Goal: Information Seeking & Learning: Learn about a topic

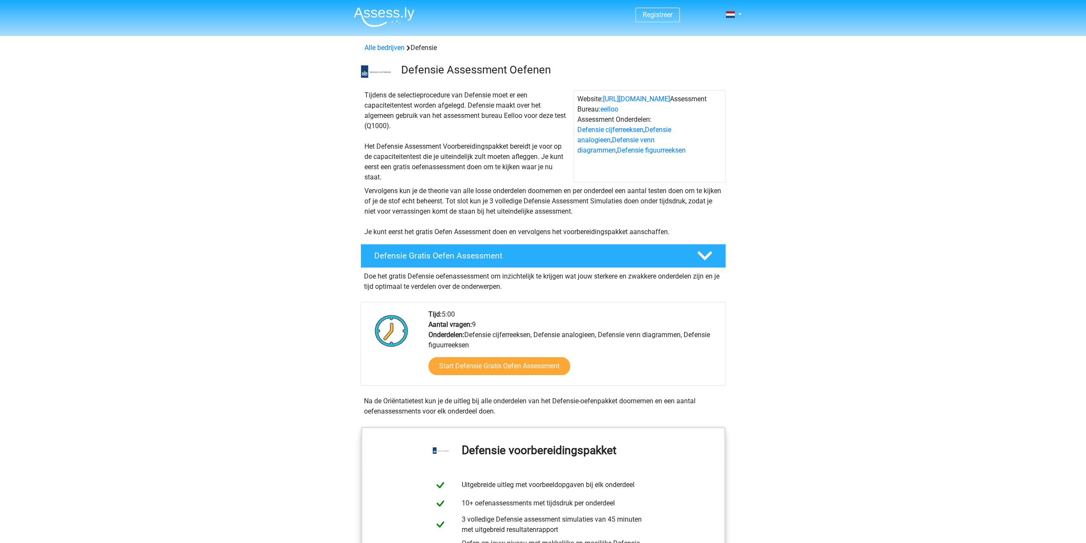
click at [384, 14] on img at bounding box center [384, 17] width 61 height 20
click at [460, 359] on link "Start Defensie Gratis Oefen Assessment" at bounding box center [499, 366] width 163 height 20
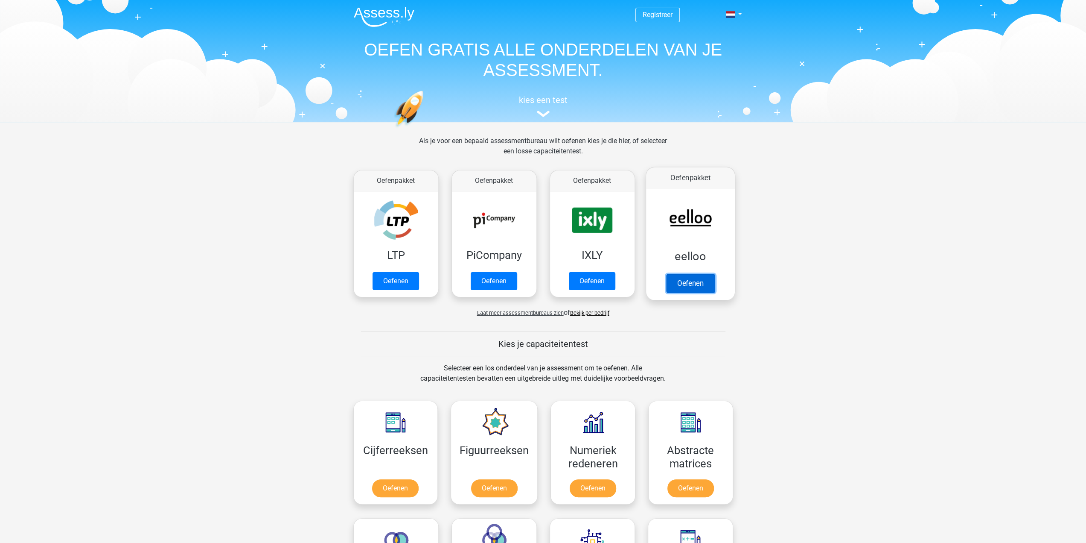
click at [698, 280] on link "Oefenen" at bounding box center [690, 283] width 49 height 19
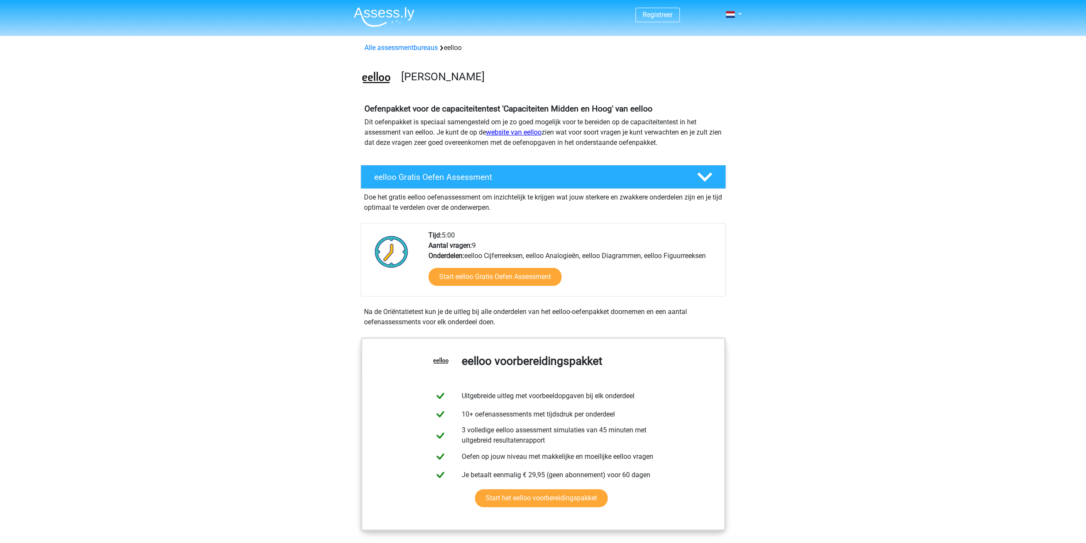
click at [512, 134] on link "website van eelloo" at bounding box center [513, 132] width 55 height 8
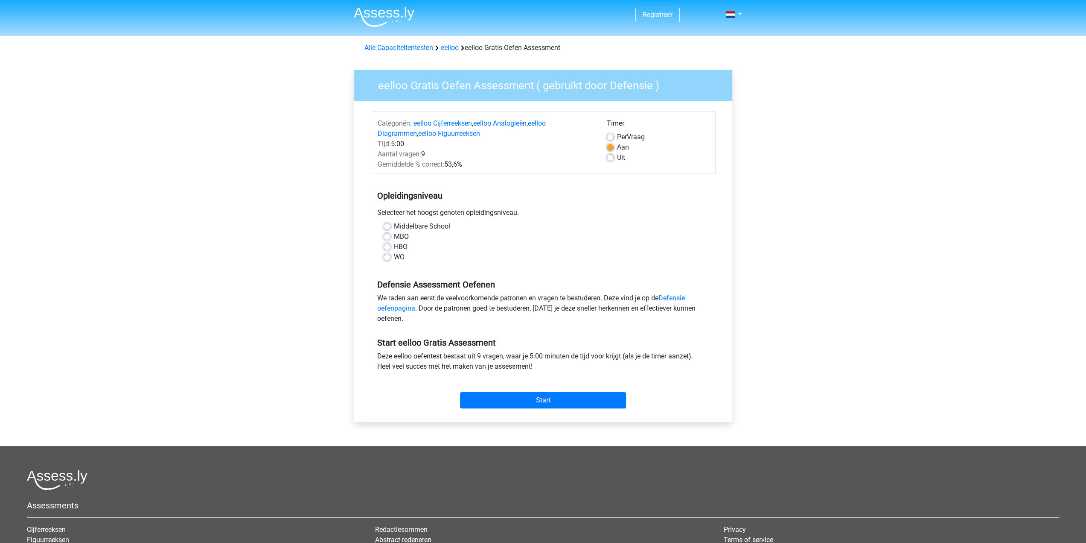
click at [619, 134] on span "Per" at bounding box center [622, 137] width 10 height 8
click at [614, 134] on input "Per Vraag" at bounding box center [610, 136] width 7 height 9
radio input "true"
click at [617, 146] on label "Aan" at bounding box center [623, 147] width 12 height 10
click at [610, 146] on input "Aan" at bounding box center [610, 146] width 7 height 9
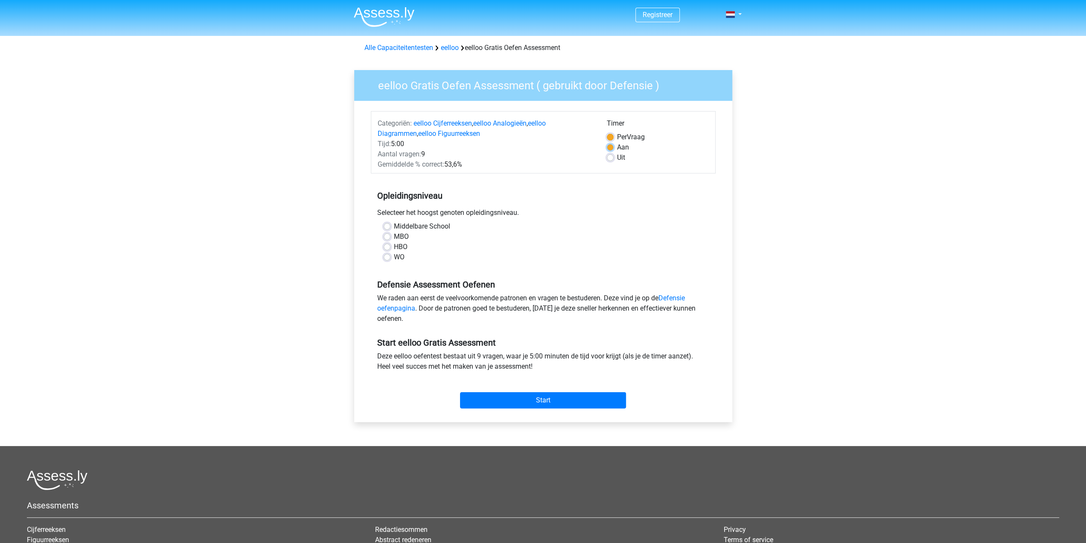
radio input "true"
click at [394, 245] on label "HBO" at bounding box center [401, 247] width 14 height 10
click at [391, 245] on input "HBO" at bounding box center [387, 246] width 7 height 9
radio input "true"
click at [407, 308] on link "Defensie oefenpagina" at bounding box center [531, 303] width 308 height 18
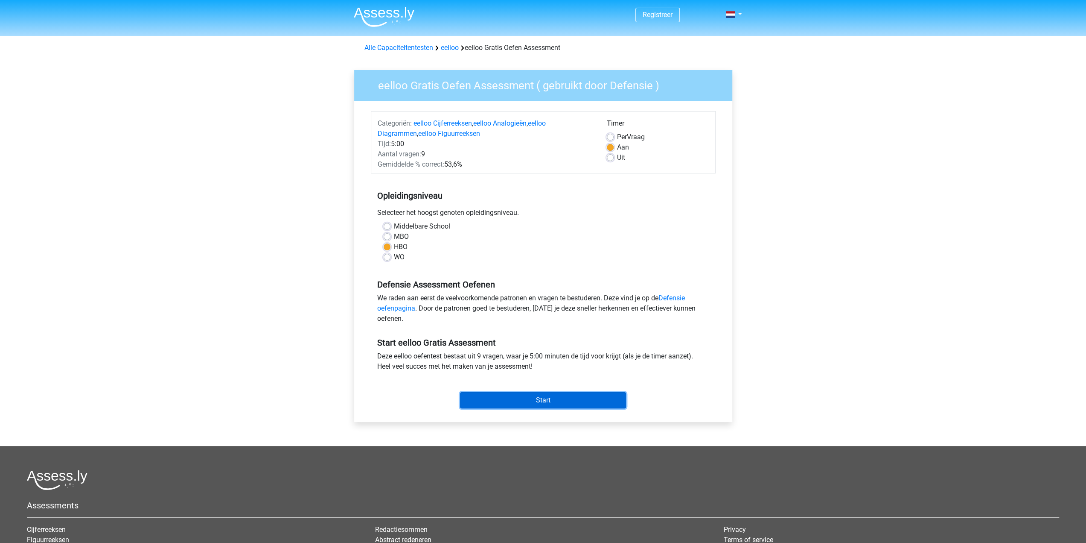
click at [524, 404] on input "Start" at bounding box center [543, 400] width 166 height 16
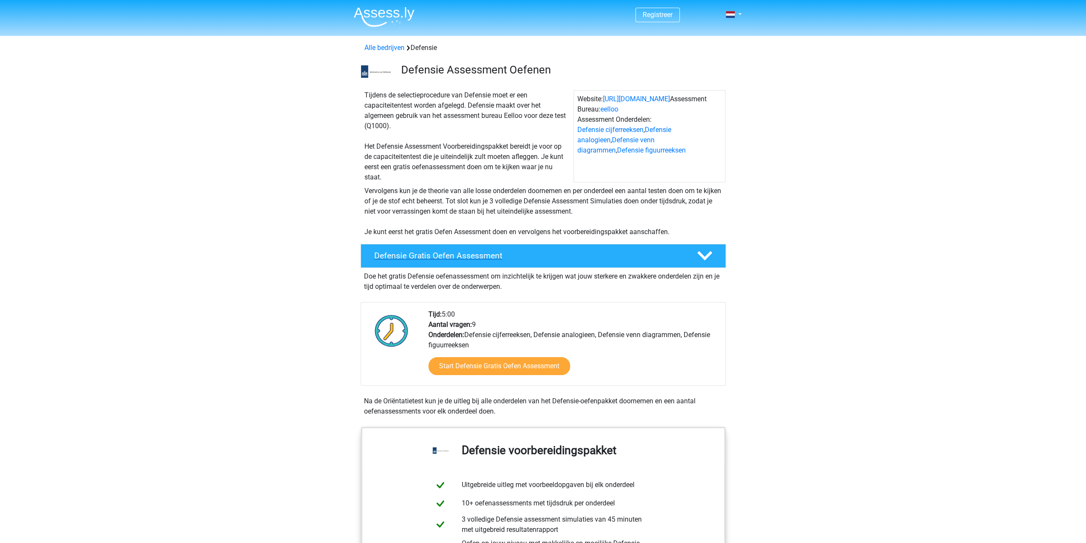
click at [411, 255] on h4 "Defensie Gratis Oefen Assessment" at bounding box center [528, 256] width 309 height 10
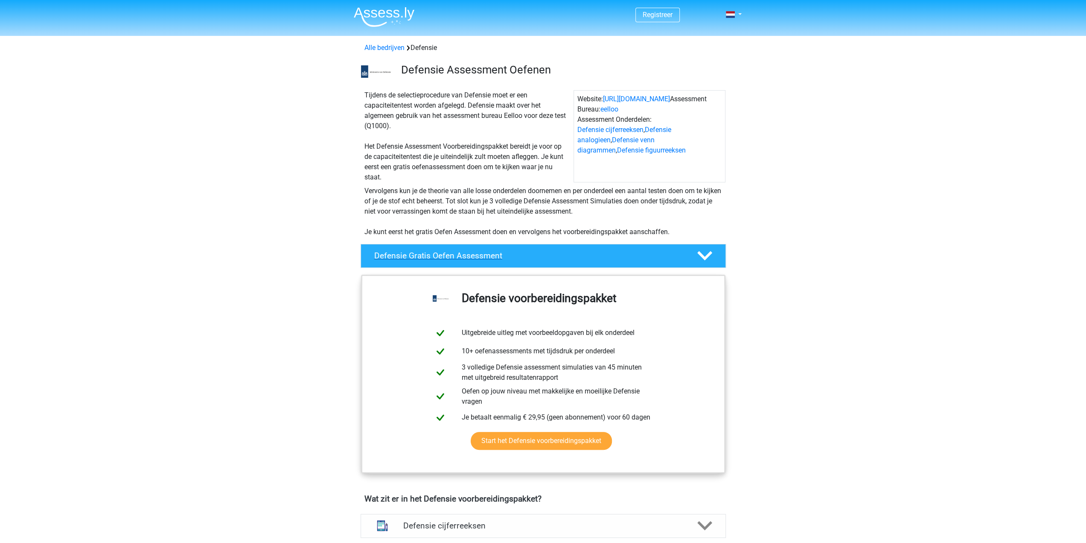
click at [411, 255] on h4 "Defensie Gratis Oefen Assessment" at bounding box center [528, 256] width 309 height 10
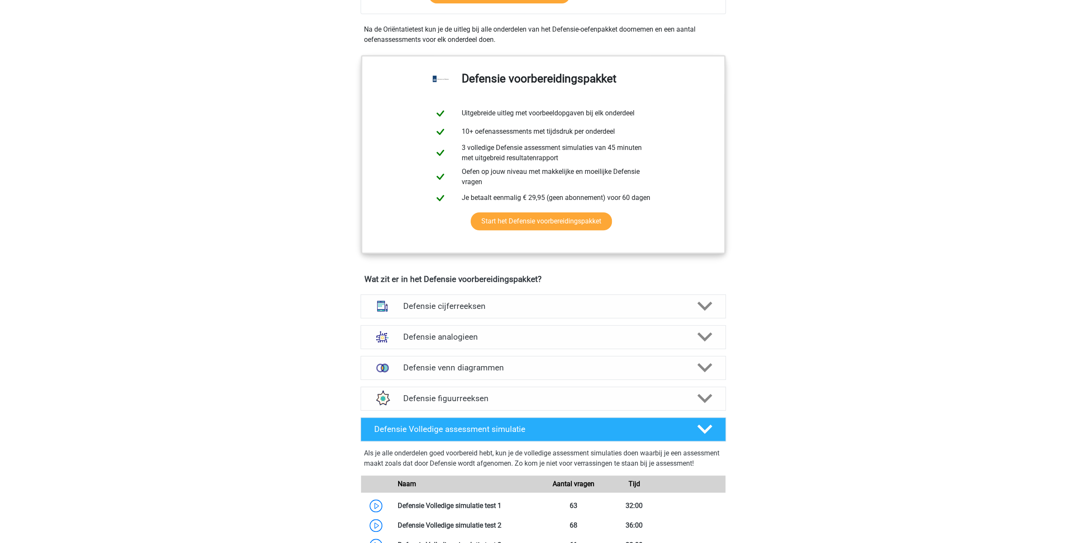
scroll to position [375, 0]
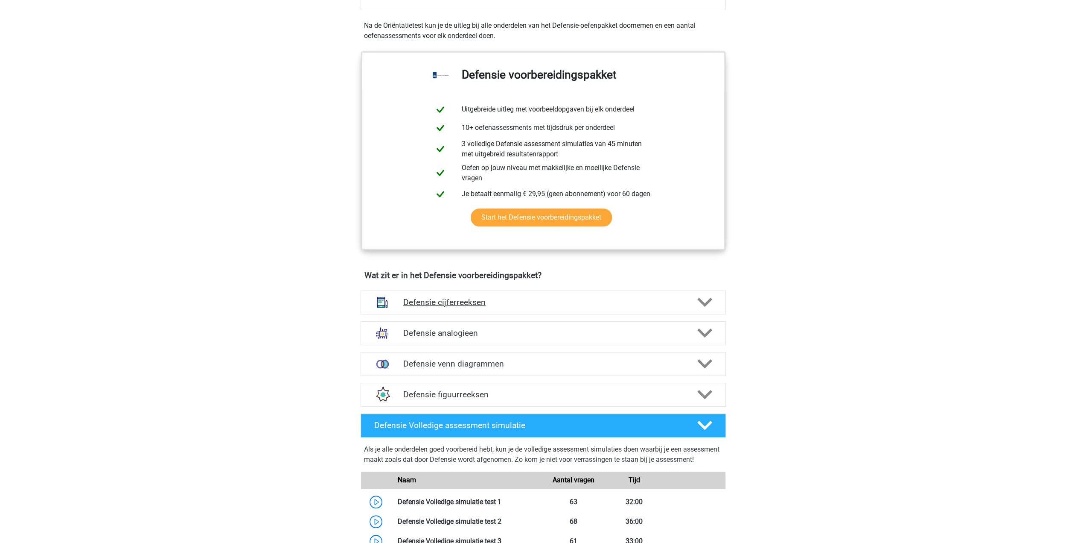
click at [434, 294] on div "Defensie cijferreeksen" at bounding box center [543, 302] width 365 height 24
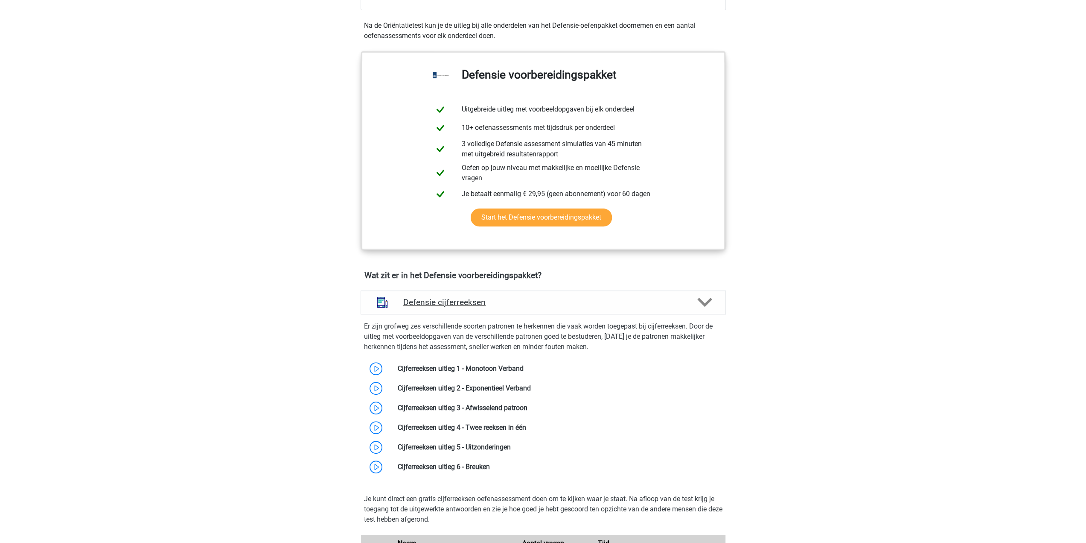
click at [434, 294] on div "Defensie cijferreeksen" at bounding box center [543, 302] width 365 height 24
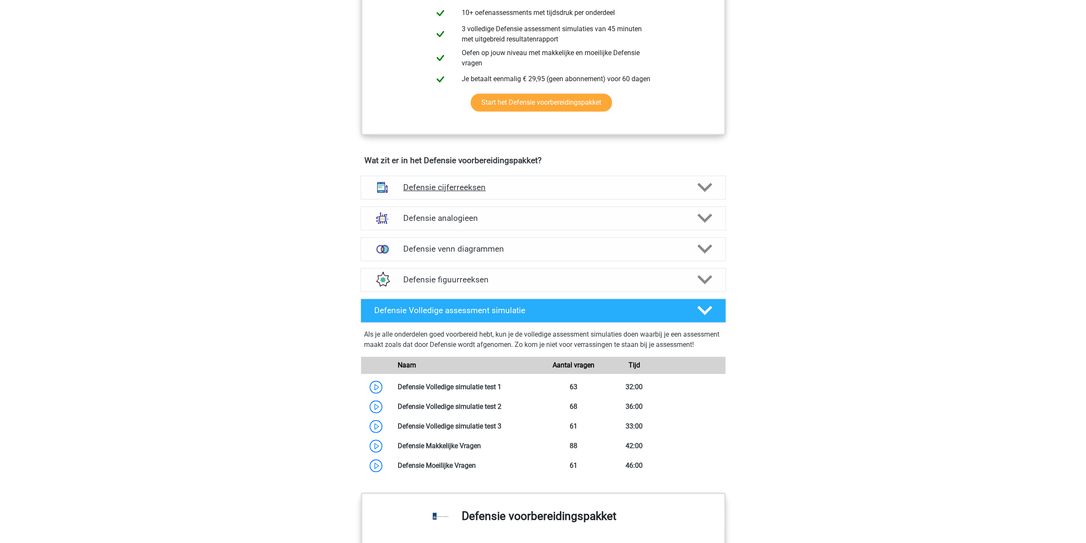
scroll to position [480, 0]
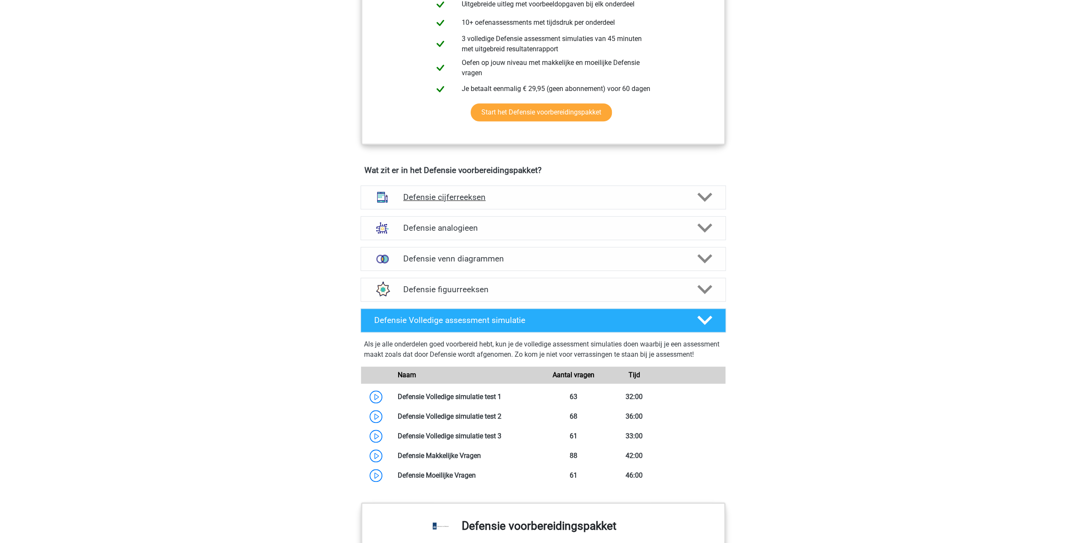
click at [419, 195] on h4 "Defensie cijferreeksen" at bounding box center [543, 197] width 280 height 10
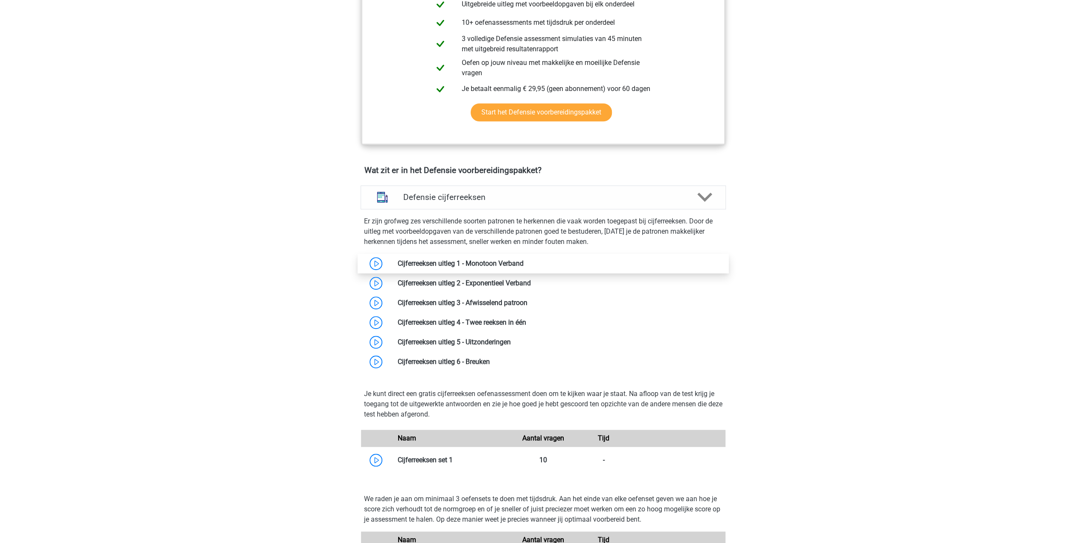
click at [524, 262] on link at bounding box center [524, 263] width 0 height 8
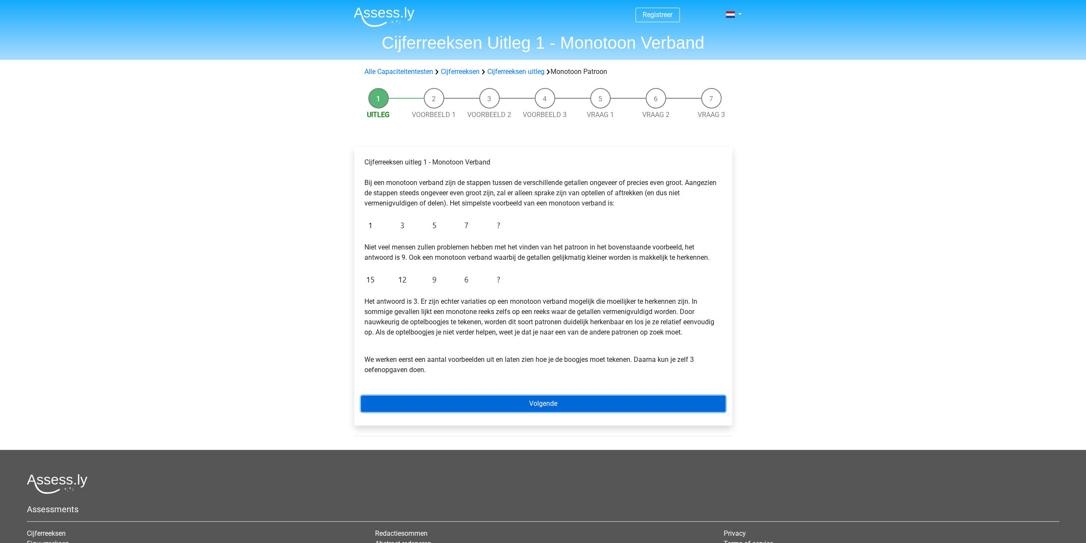
click at [484, 395] on link "Volgende" at bounding box center [543, 403] width 365 height 16
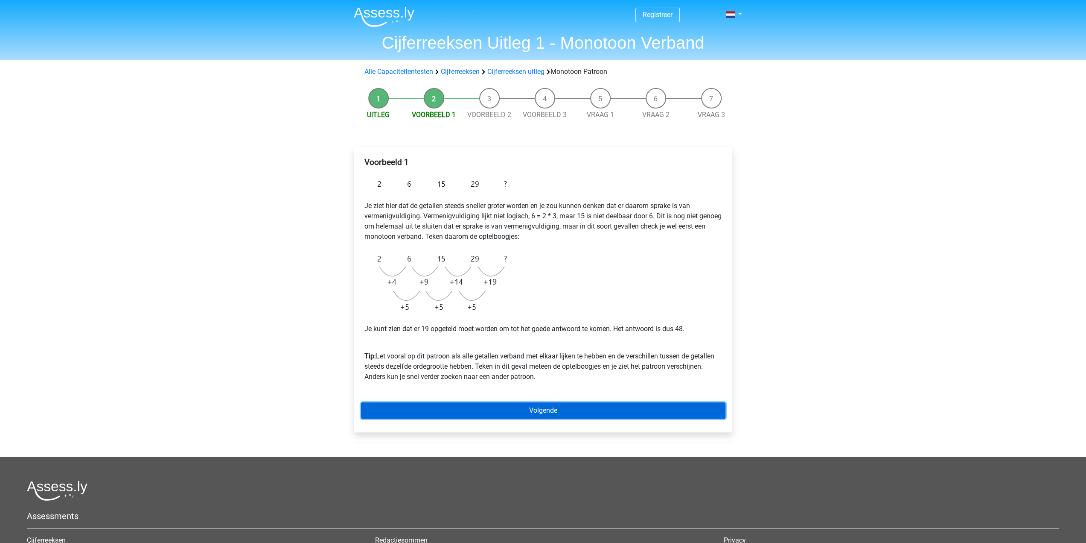
click at [527, 410] on link "Volgende" at bounding box center [543, 410] width 365 height 16
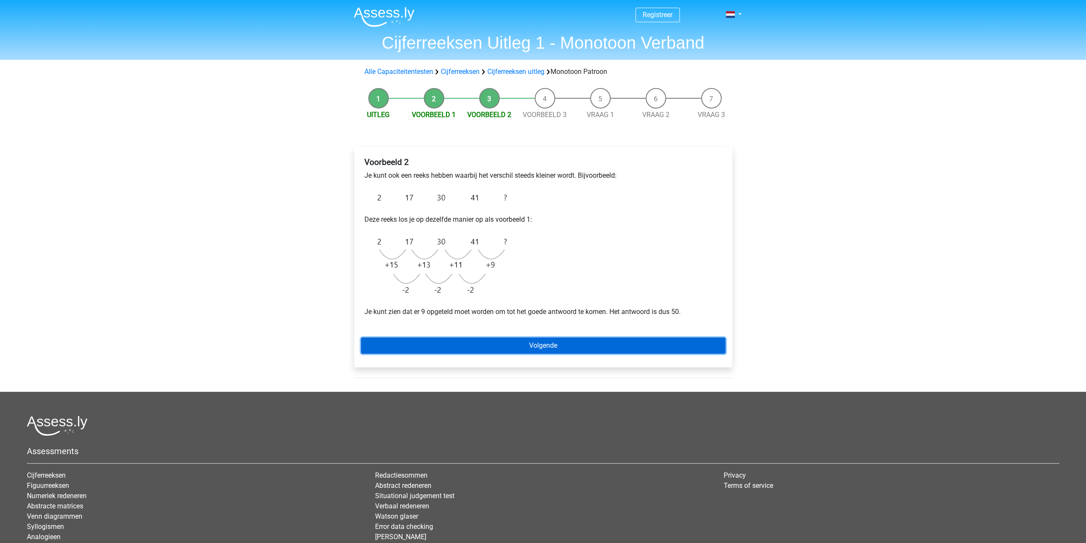
click at [534, 341] on link "Volgende" at bounding box center [543, 345] width 365 height 16
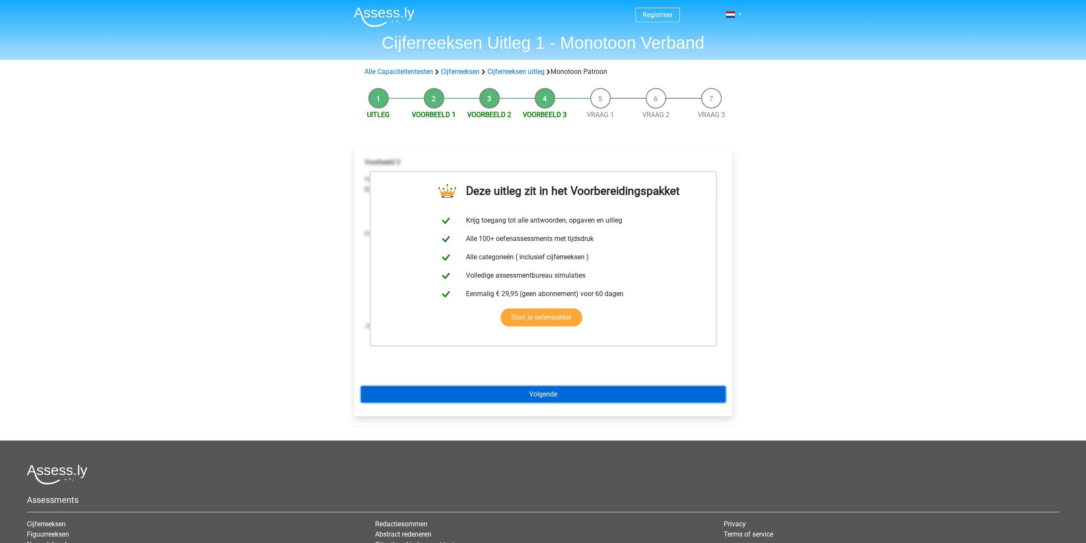
click at [532, 397] on link "Volgende" at bounding box center [543, 394] width 365 height 16
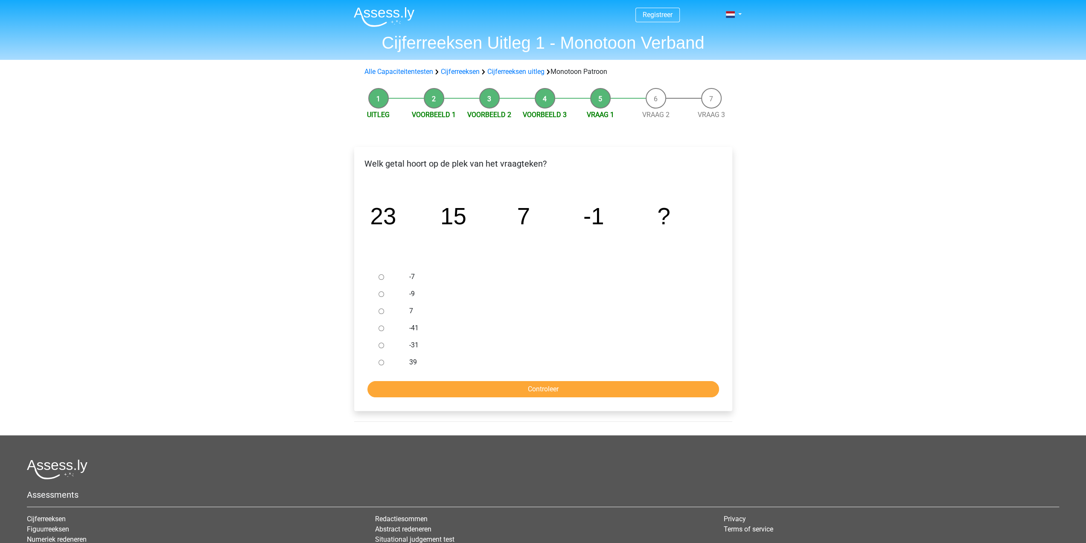
click at [396, 292] on div at bounding box center [389, 293] width 28 height 17
click at [382, 293] on input "-9" at bounding box center [382, 294] width 6 height 6
radio input "true"
click at [469, 395] on input "Controleer" at bounding box center [544, 389] width 352 height 16
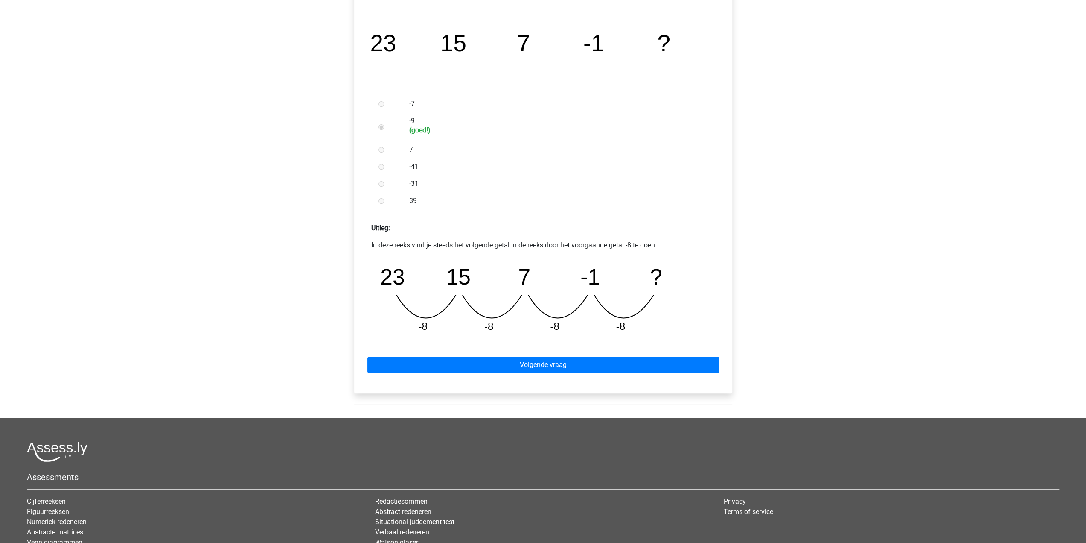
scroll to position [173, 0]
click at [493, 362] on link "Volgende vraag" at bounding box center [544, 364] width 352 height 16
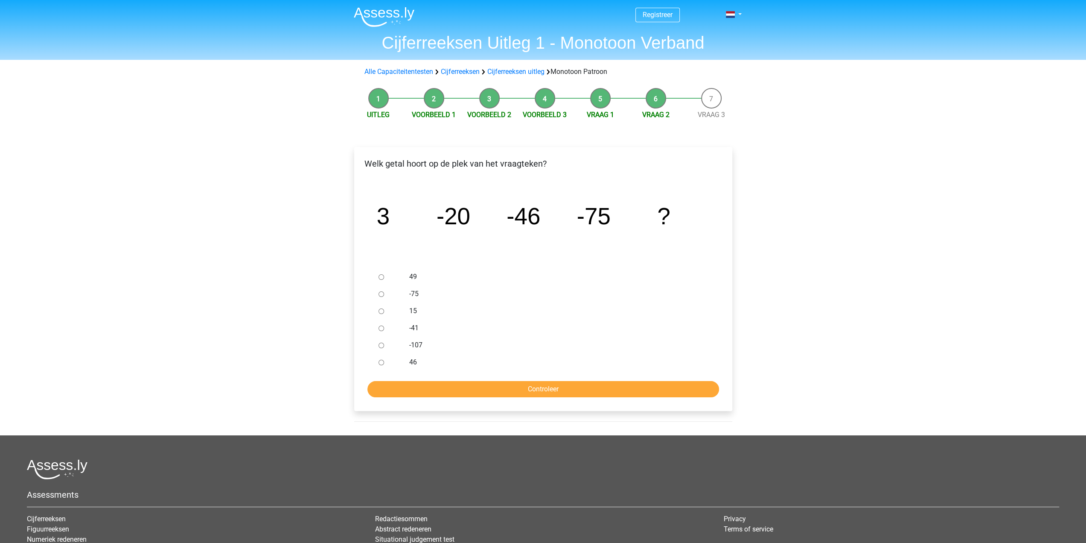
click at [422, 346] on label "-107" at bounding box center [556, 345] width 295 height 10
click at [384, 346] on input "-107" at bounding box center [382, 345] width 6 height 6
radio input "true"
click at [476, 391] on input "Controleer" at bounding box center [544, 389] width 352 height 16
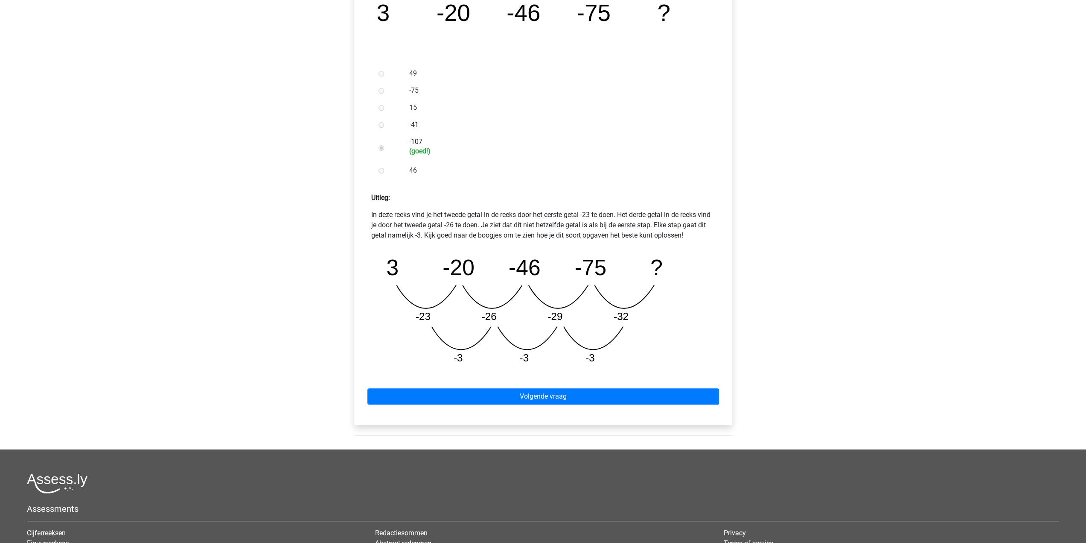
scroll to position [211, 0]
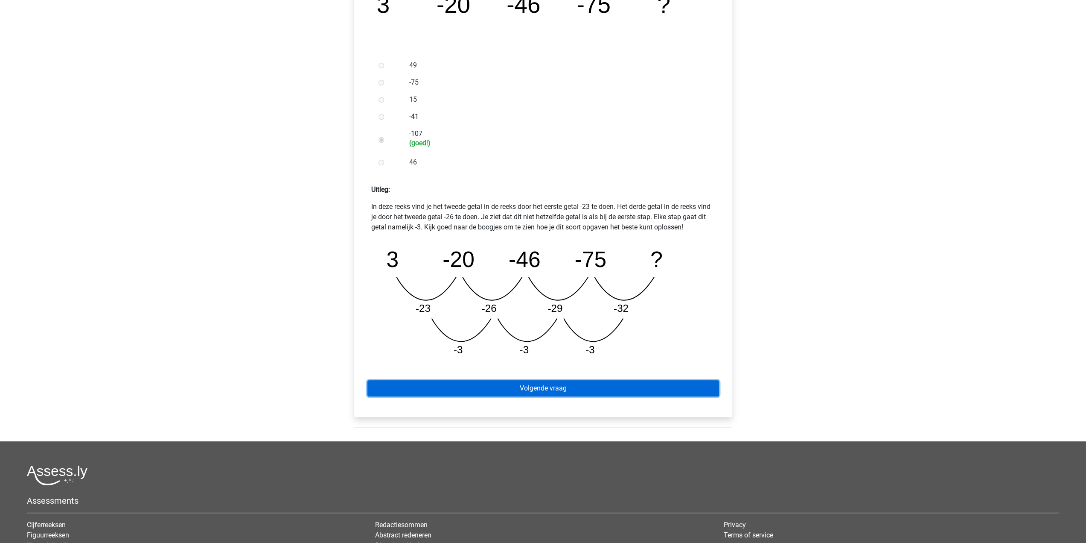
click at [481, 386] on link "Volgende vraag" at bounding box center [544, 388] width 352 height 16
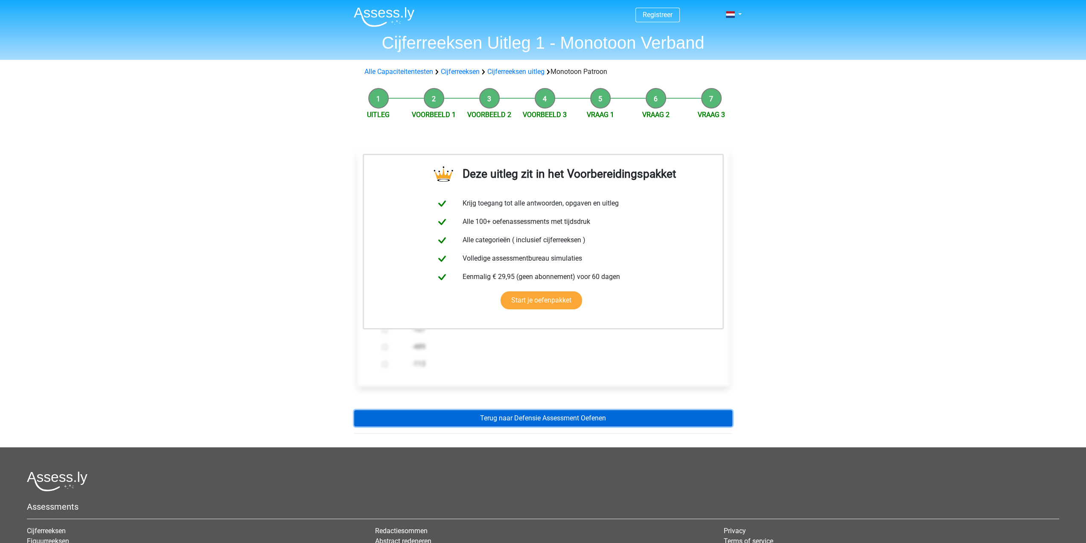
click at [499, 417] on link "Terug naar Defensie Assessment Oefenen" at bounding box center [543, 418] width 378 height 16
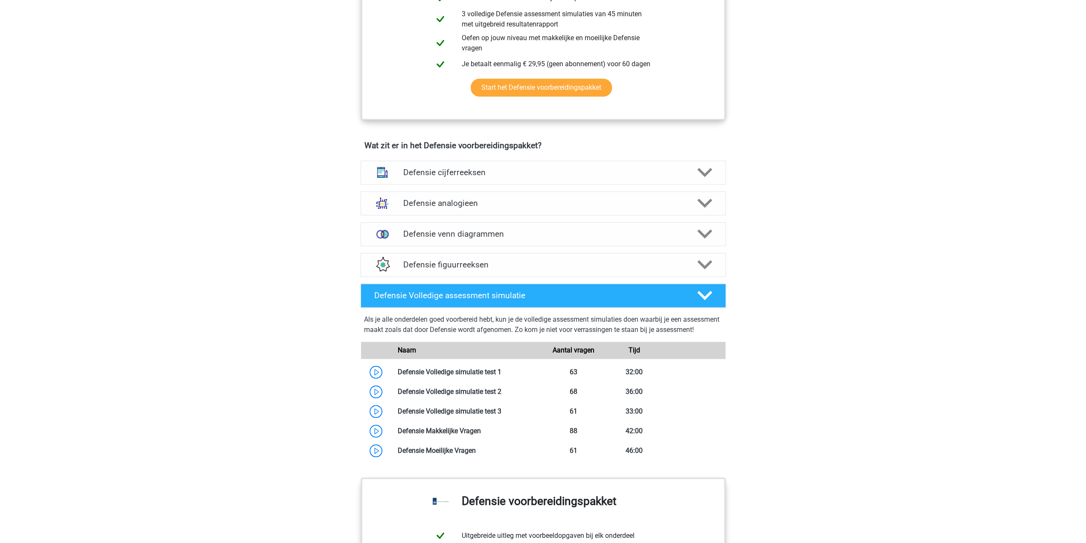
scroll to position [515, 0]
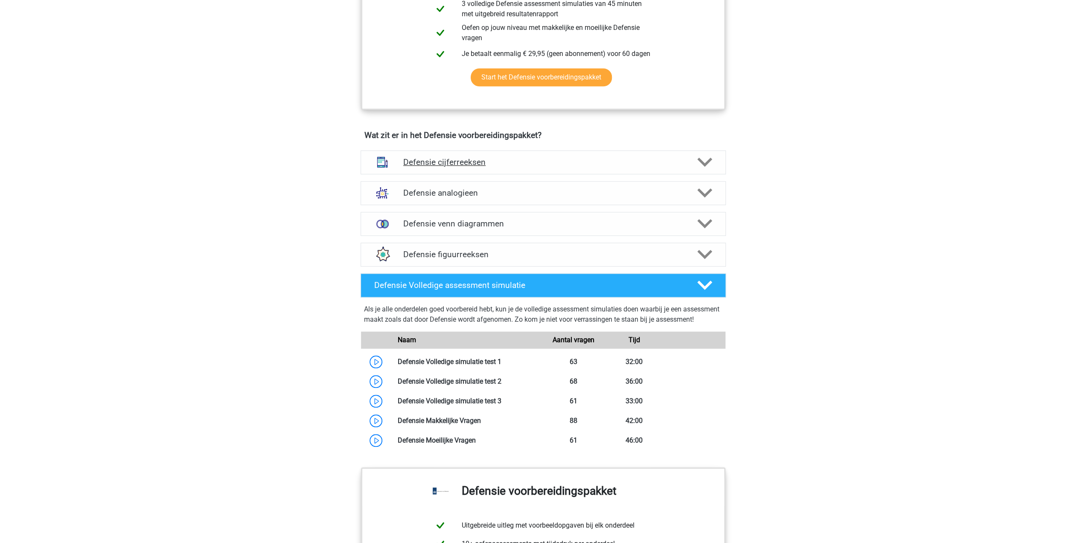
click at [436, 166] on div "Defensie cijferreeksen" at bounding box center [543, 162] width 365 height 24
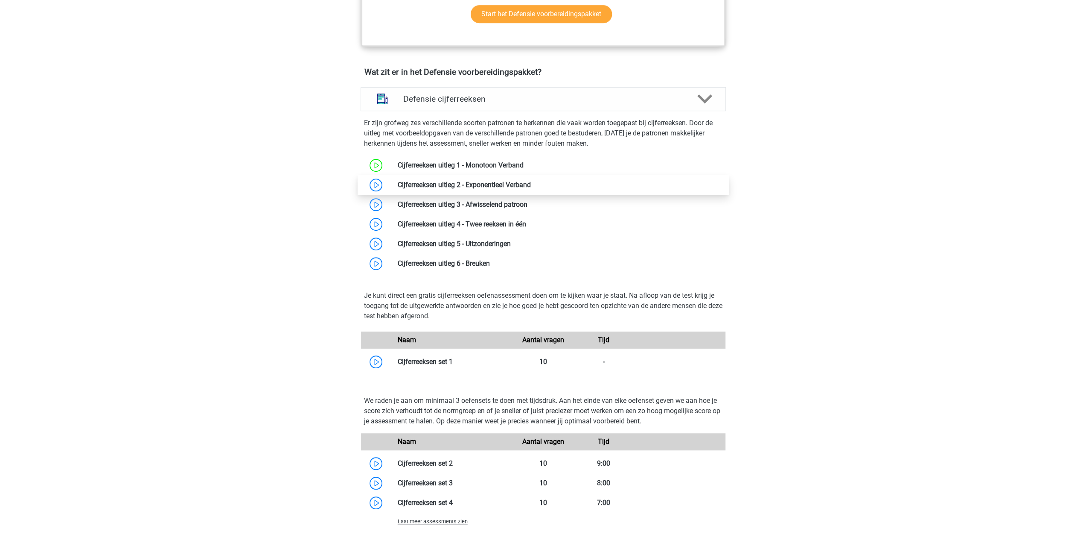
scroll to position [577, 0]
click at [531, 182] on link at bounding box center [531, 186] width 0 height 8
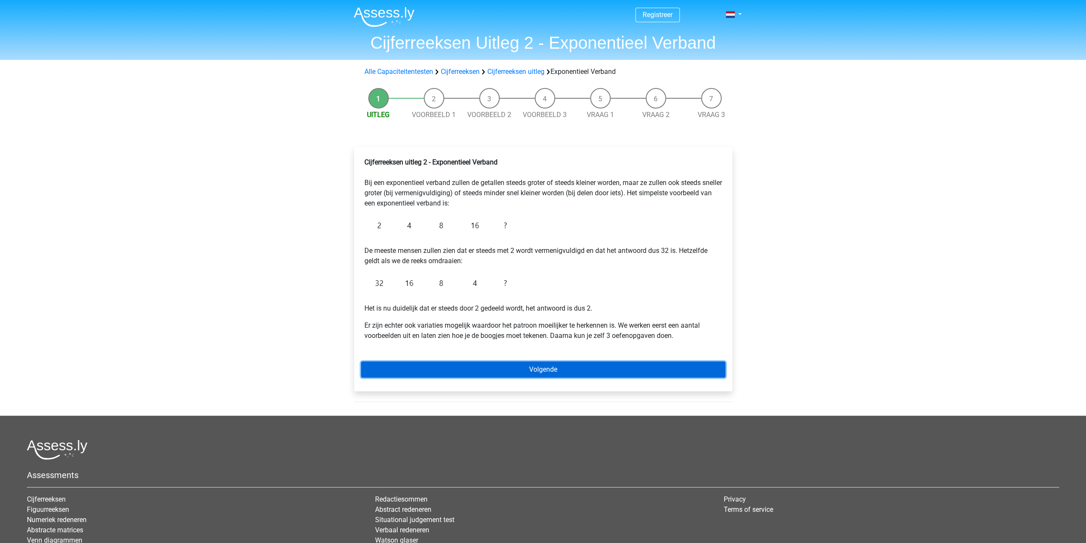
click at [533, 368] on link "Volgende" at bounding box center [543, 369] width 365 height 16
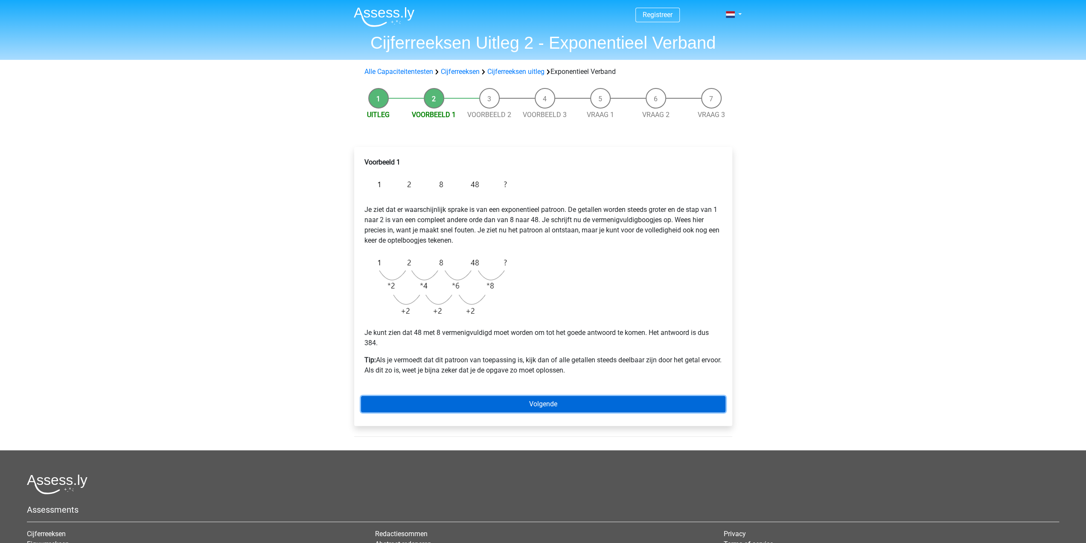
click at [512, 400] on link "Volgende" at bounding box center [543, 404] width 365 height 16
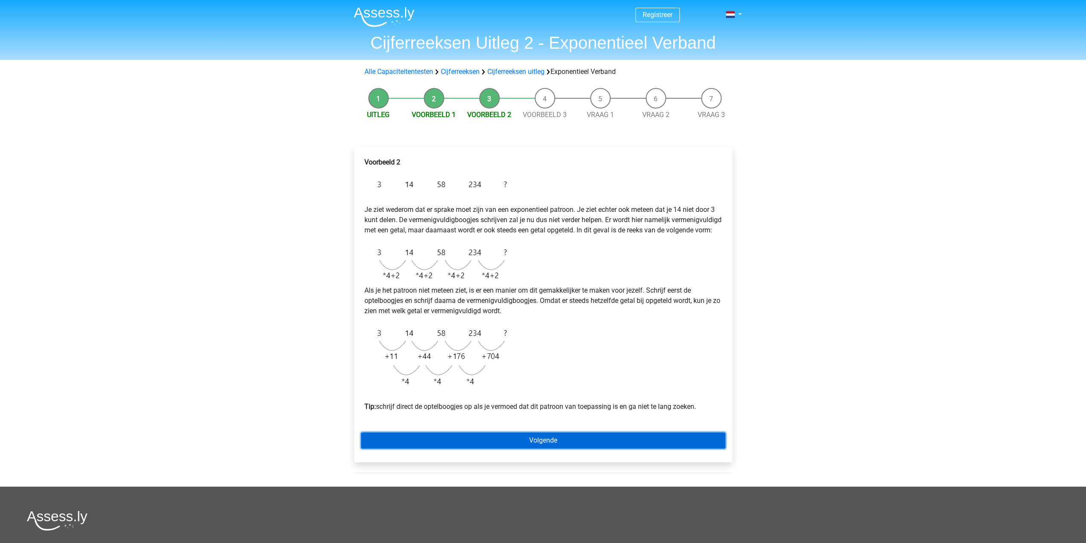
click at [519, 447] on link "Volgende" at bounding box center [543, 440] width 365 height 16
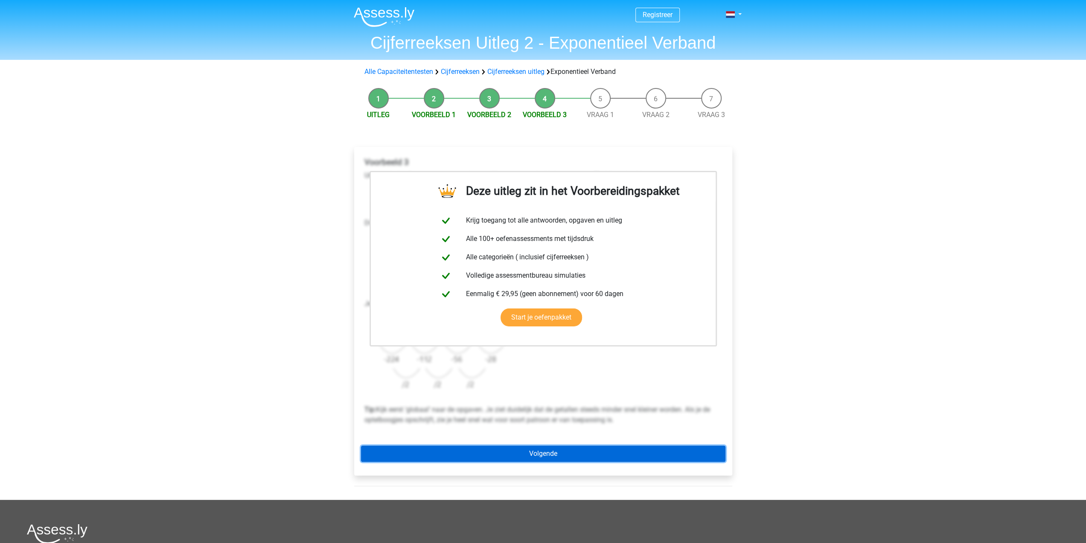
click at [520, 452] on link "Volgende" at bounding box center [543, 453] width 365 height 16
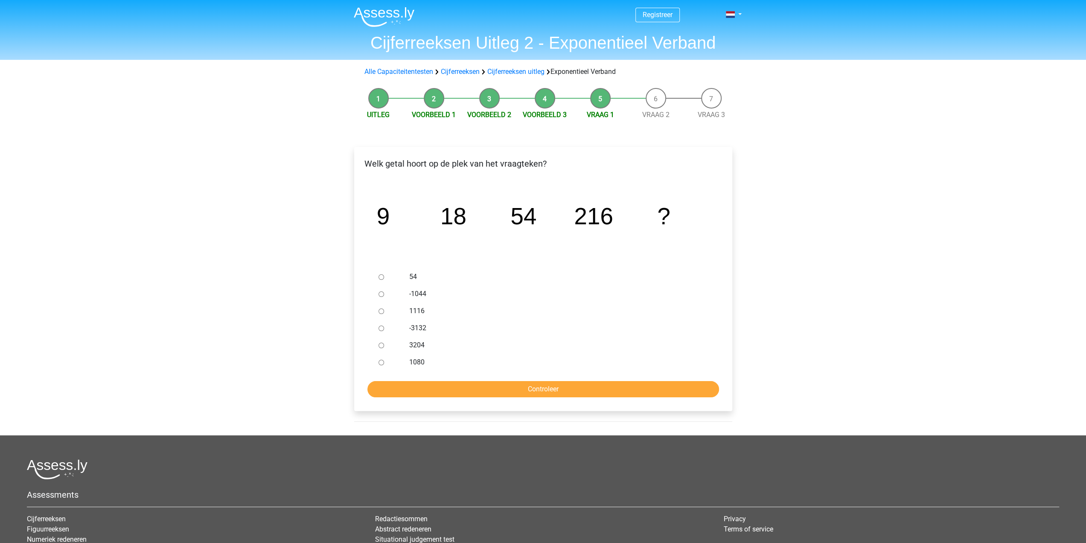
click at [418, 313] on label "1116" at bounding box center [556, 311] width 295 height 10
click at [384, 313] on input "1116" at bounding box center [382, 311] width 6 height 6
radio input "true"
click at [496, 390] on input "Controleer" at bounding box center [544, 389] width 352 height 16
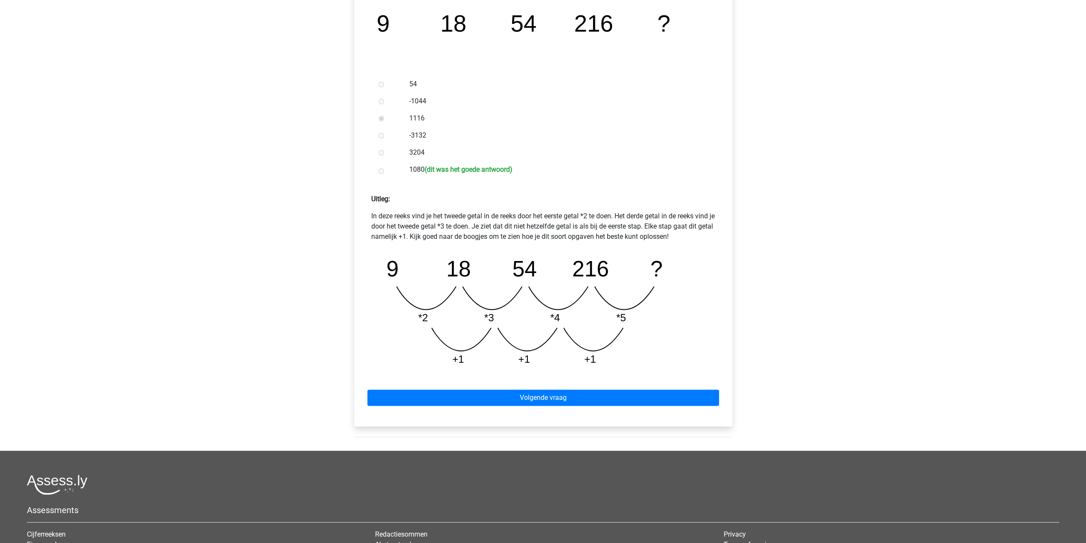
scroll to position [193, 0]
click at [487, 391] on link "Volgende vraag" at bounding box center [544, 397] width 352 height 16
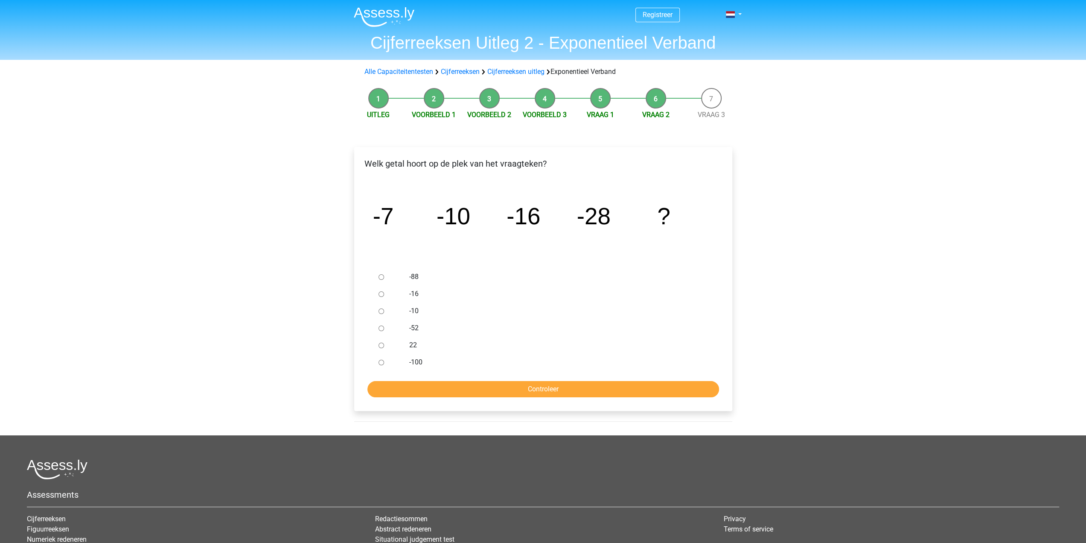
click at [415, 326] on label "-52" at bounding box center [556, 328] width 295 height 10
click at [384, 326] on input "-52" at bounding box center [382, 328] width 6 height 6
radio input "true"
click at [427, 394] on input "Controleer" at bounding box center [544, 389] width 352 height 16
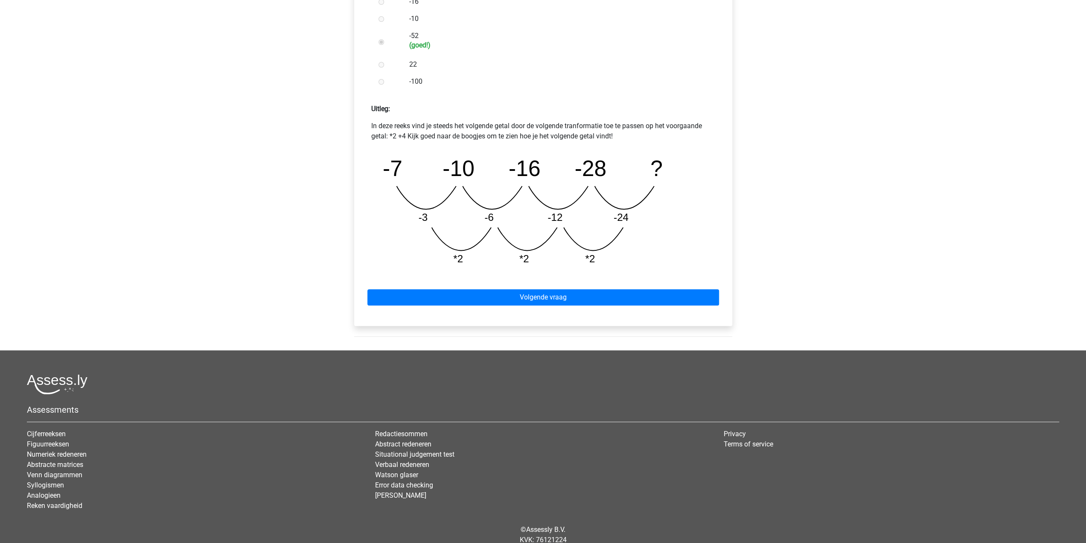
scroll to position [297, 0]
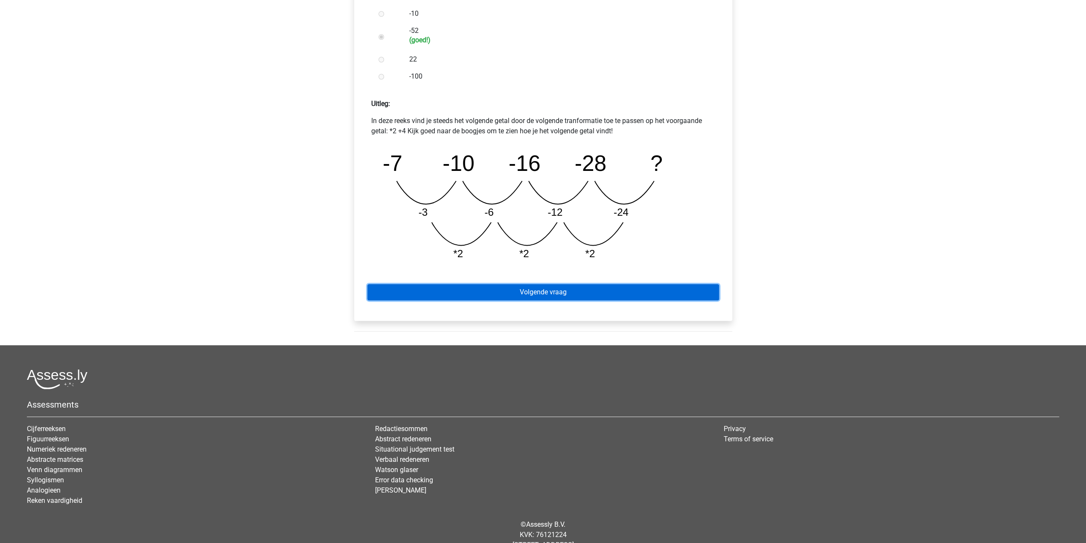
click at [429, 296] on link "Volgende vraag" at bounding box center [544, 292] width 352 height 16
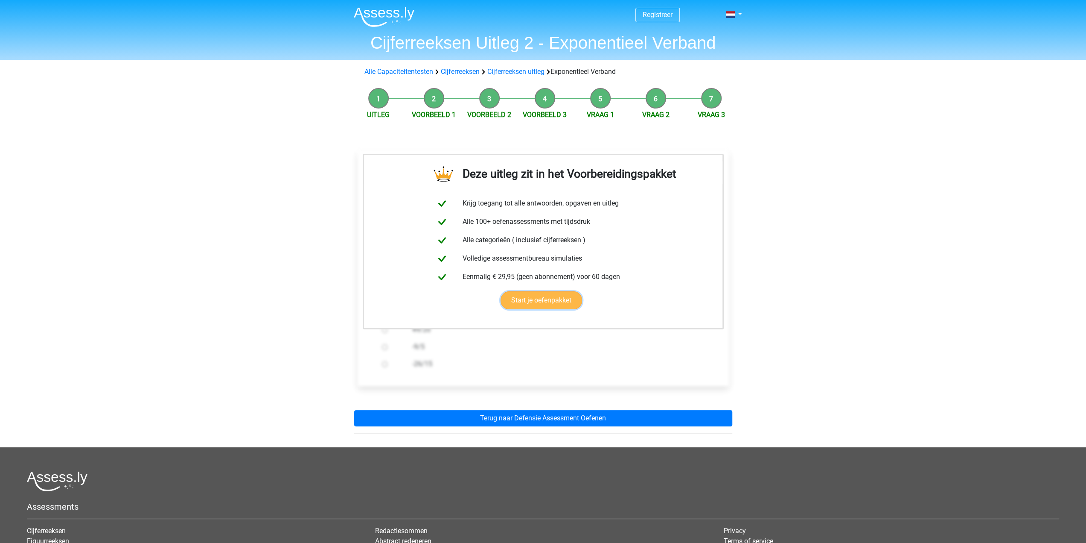
click at [542, 296] on link "Start je oefenpakket" at bounding box center [542, 300] width 82 height 18
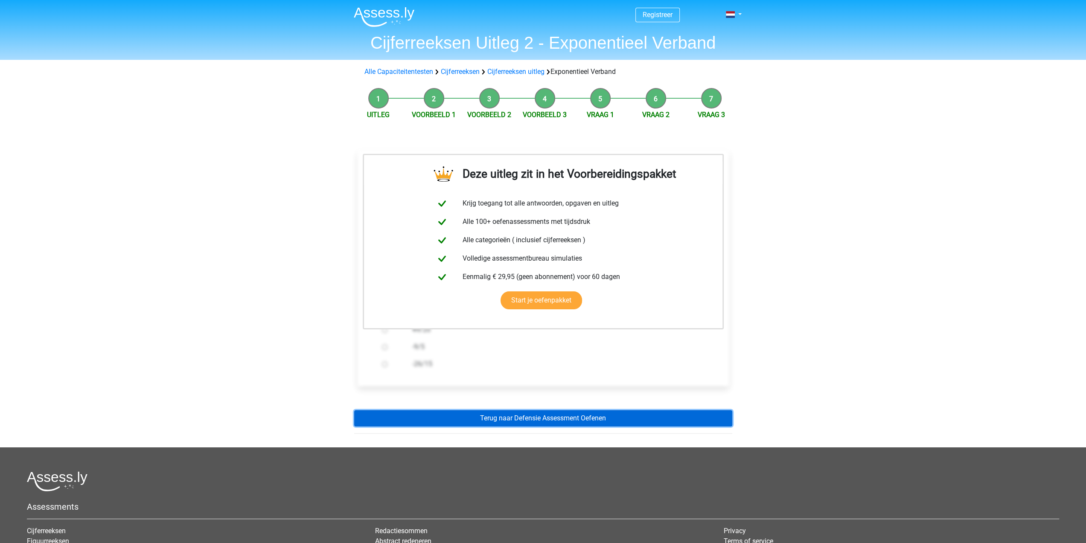
click at [543, 424] on link "Terug naar Defensie Assessment Oefenen" at bounding box center [543, 418] width 378 height 16
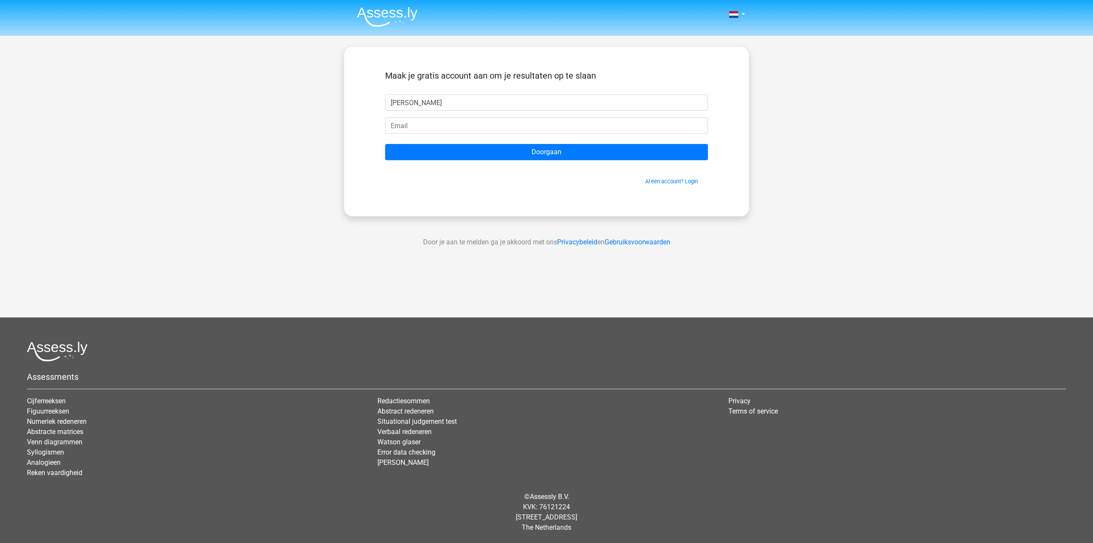
type input "[PERSON_NAME]"
type input "[EMAIL_ADDRESS][DOMAIN_NAME]"
click at [385, 144] on input "Doorgaan" at bounding box center [546, 152] width 323 height 16
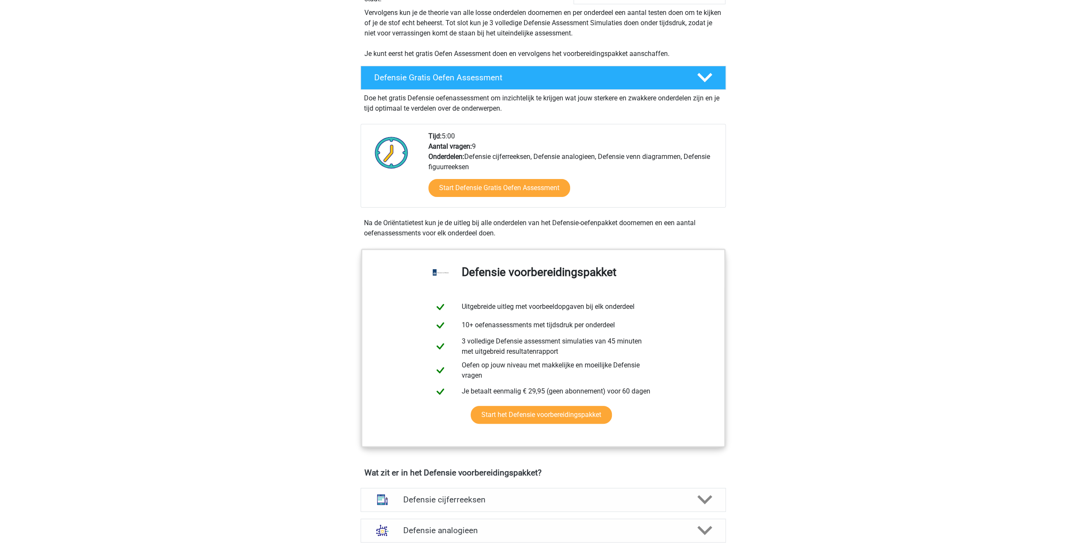
scroll to position [179, 0]
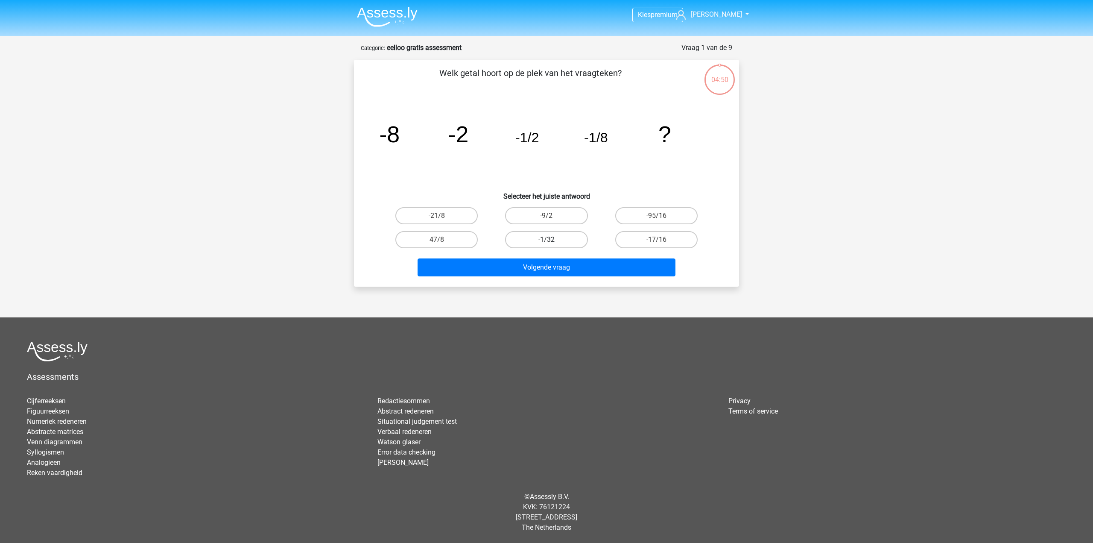
click at [555, 233] on label "-1/32" at bounding box center [546, 239] width 82 height 17
click at [552, 239] on input "-1/32" at bounding box center [549, 242] width 6 height 6
radio input "true"
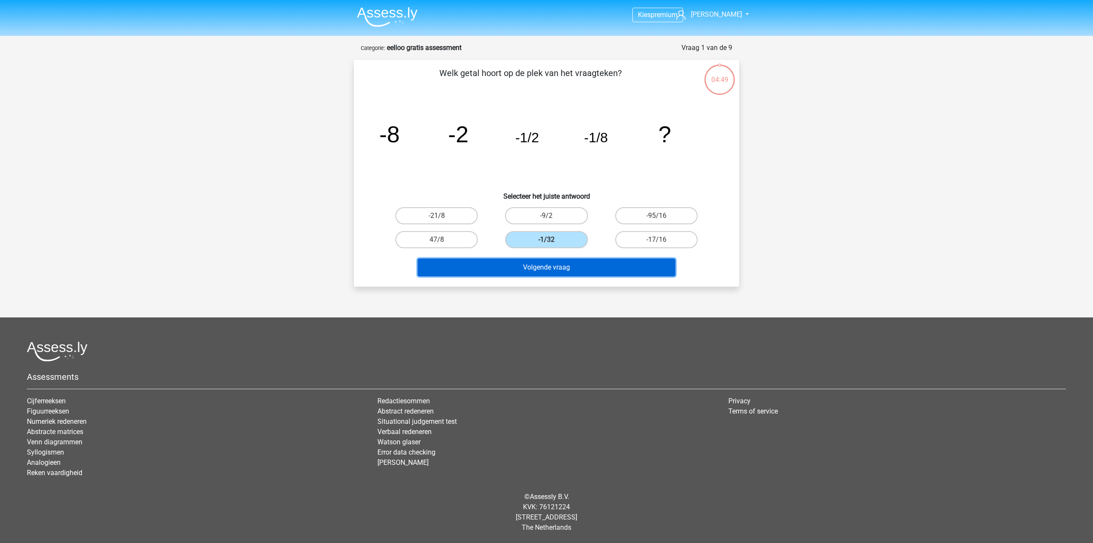
click at [543, 262] on button "Volgende vraag" at bounding box center [546, 267] width 258 height 18
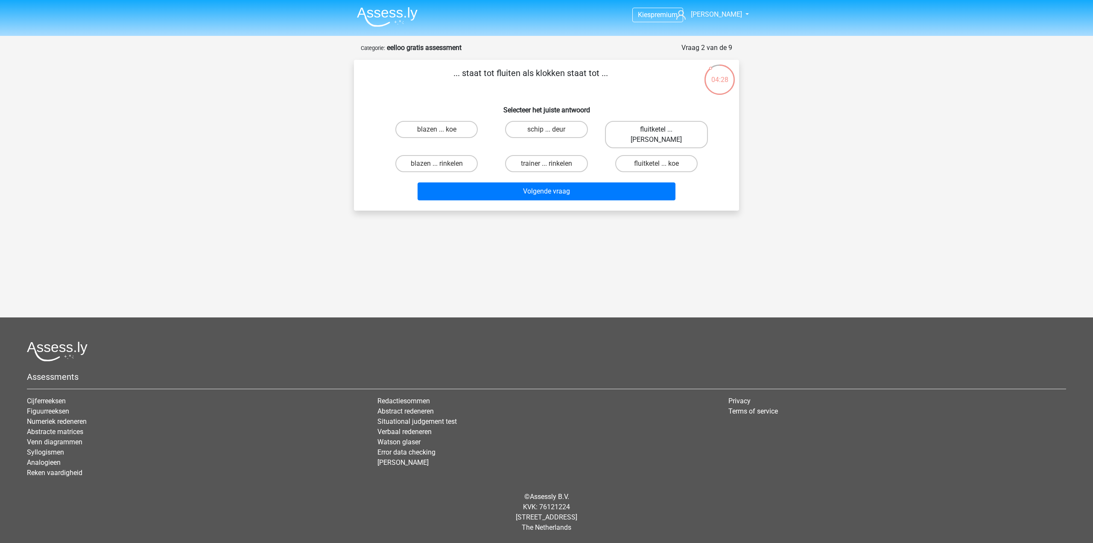
click at [647, 125] on label "fluitketel ... luiden" at bounding box center [656, 134] width 103 height 27
click at [656, 129] on input "fluitketel ... luiden" at bounding box center [659, 132] width 6 height 6
radio input "true"
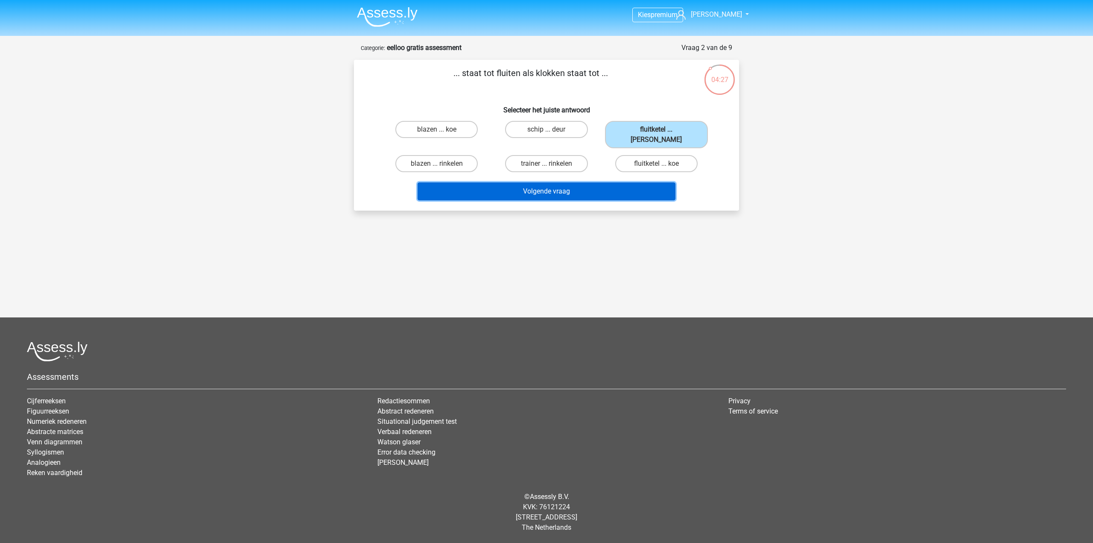
click at [557, 182] on button "Volgende vraag" at bounding box center [546, 191] width 258 height 18
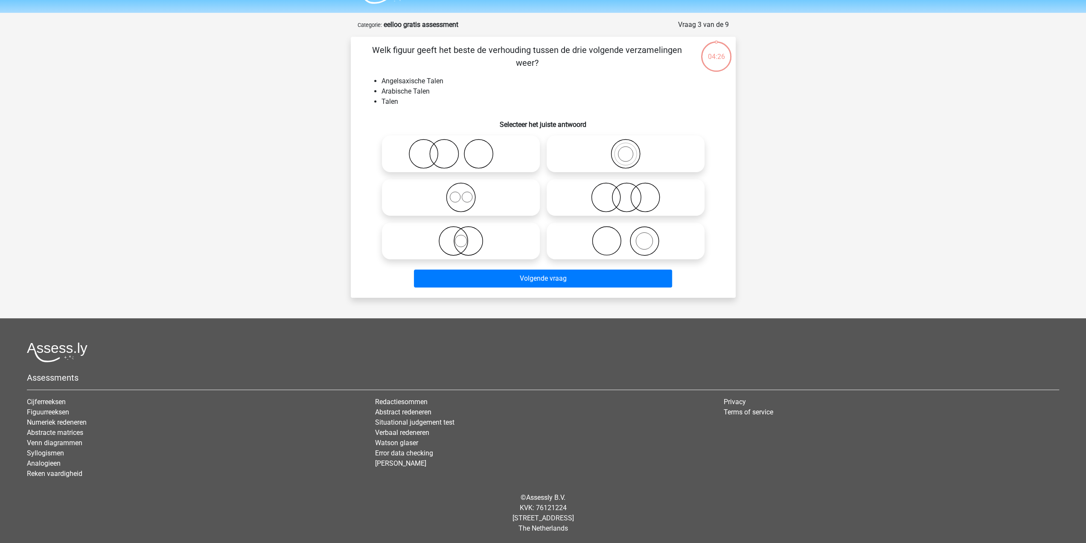
scroll to position [23, 0]
click at [462, 198] on icon at bounding box center [460, 197] width 151 height 30
click at [462, 193] on input "radio" at bounding box center [464, 190] width 6 height 6
radio input "true"
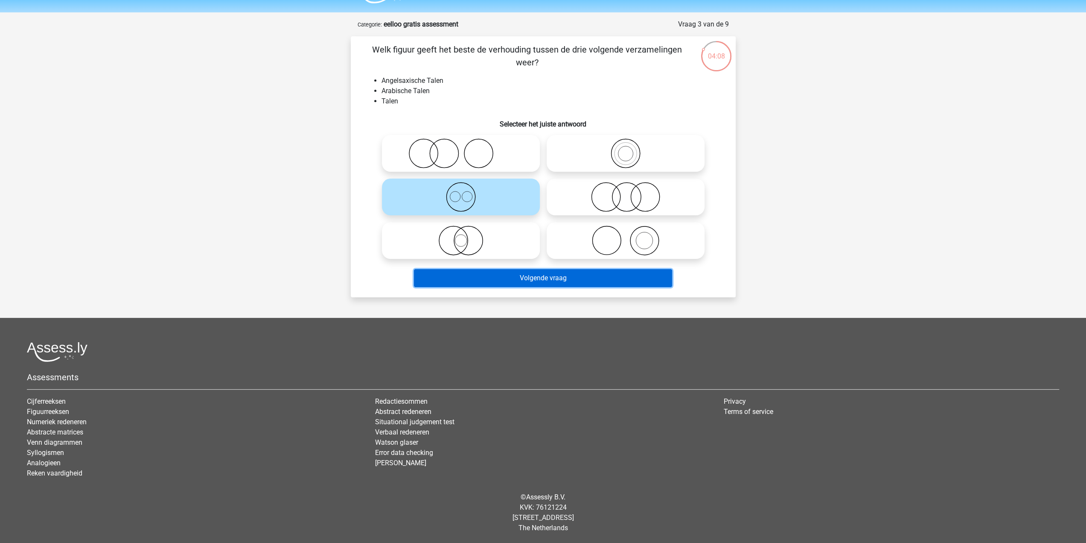
click at [543, 284] on button "Volgende vraag" at bounding box center [543, 278] width 258 height 18
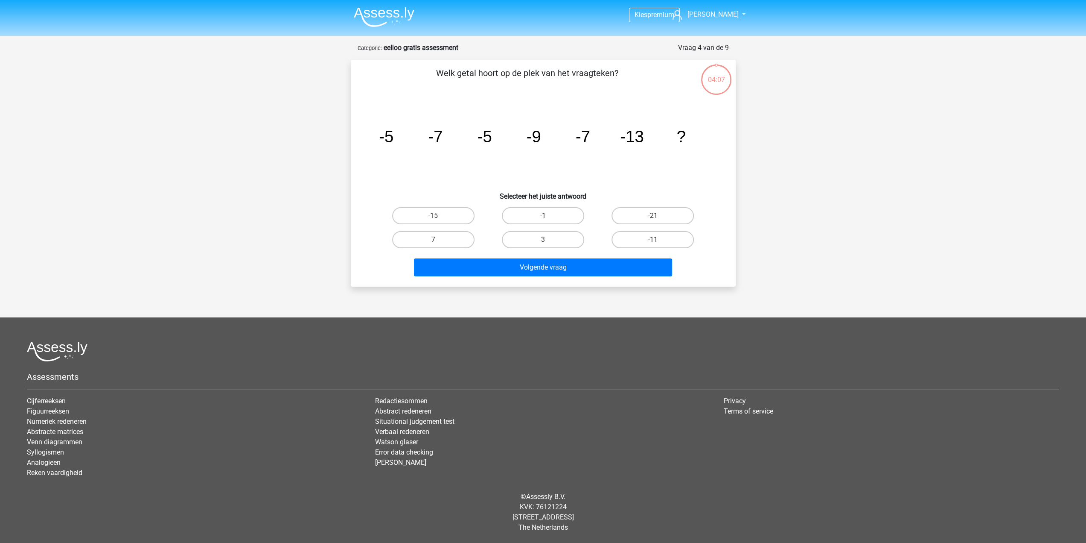
scroll to position [0, 0]
click at [586, 142] on tspan "-7" at bounding box center [586, 136] width 15 height 18
click at [627, 236] on label "-11" at bounding box center [656, 239] width 82 height 17
click at [656, 239] on input "-11" at bounding box center [659, 242] width 6 height 6
radio input "true"
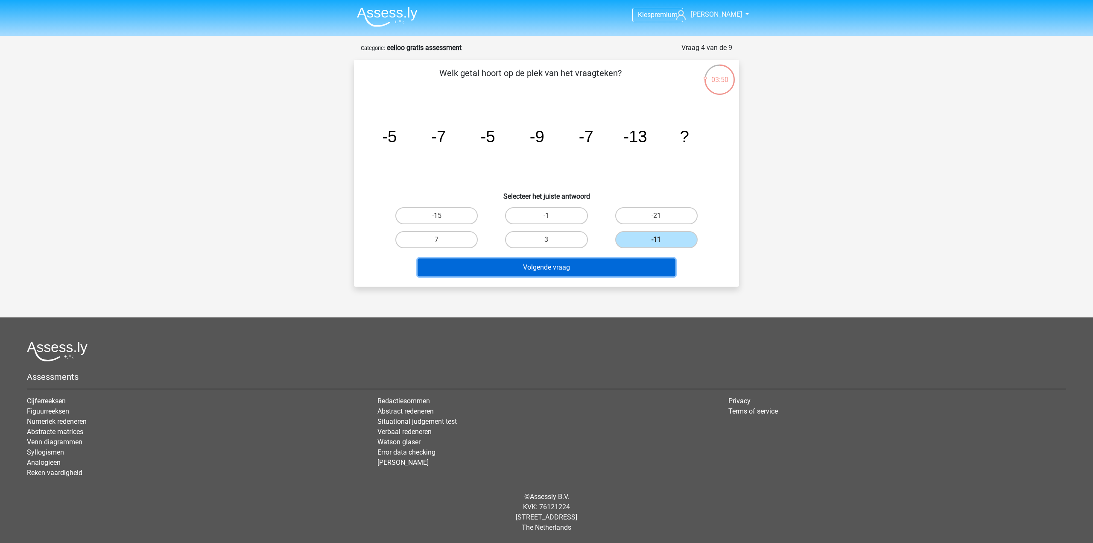
click at [566, 268] on button "Volgende vraag" at bounding box center [546, 267] width 258 height 18
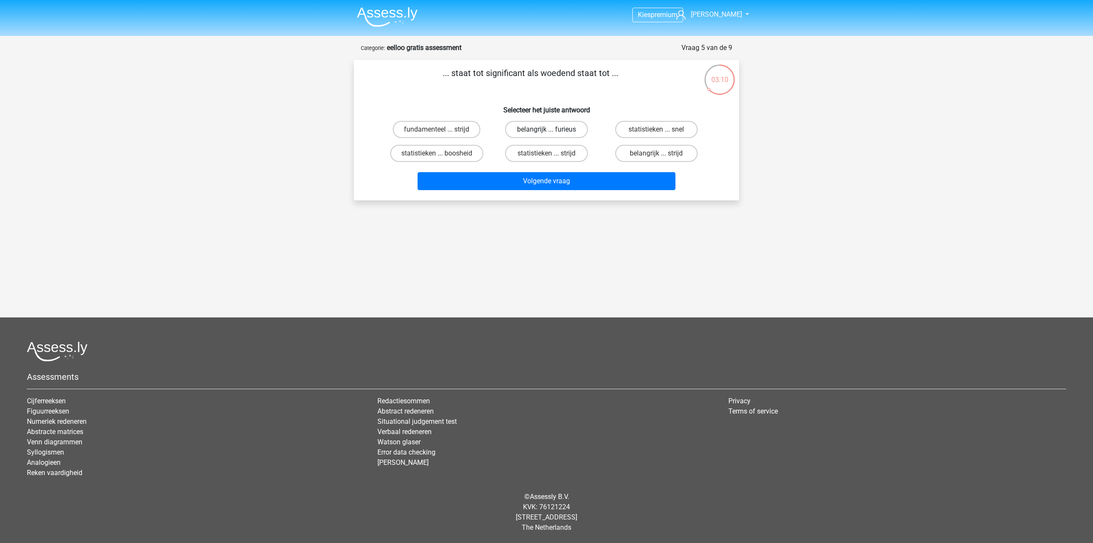
click at [526, 132] on label "belangrijk ... furieus" at bounding box center [546, 129] width 82 height 17
click at [546, 132] on input "belangrijk ... furieus" at bounding box center [549, 132] width 6 height 6
radio input "true"
click at [503, 181] on button "Volgende vraag" at bounding box center [546, 181] width 258 height 18
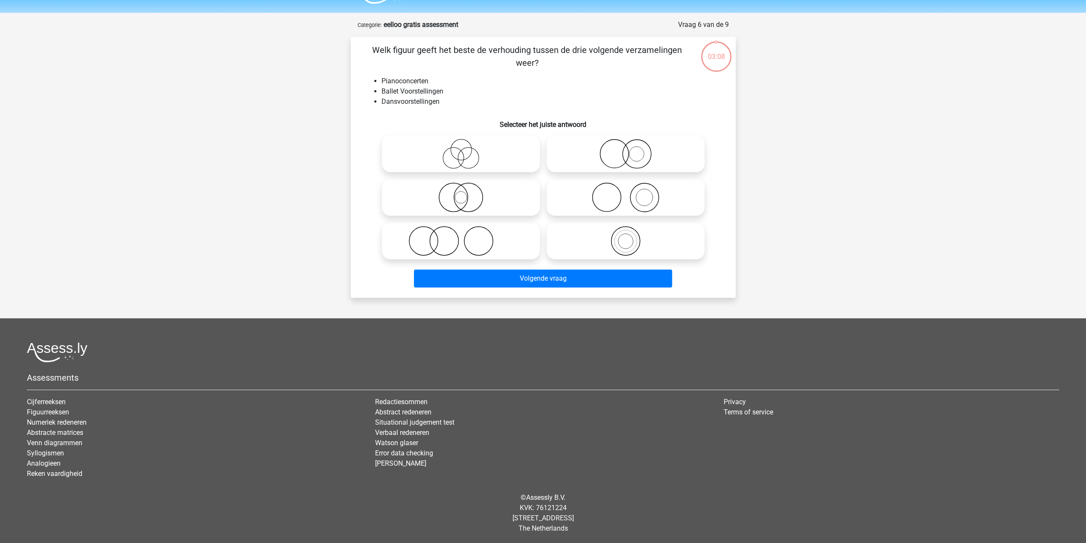
scroll to position [23, 0]
click at [655, 193] on icon at bounding box center [625, 197] width 151 height 30
click at [631, 193] on input "radio" at bounding box center [629, 190] width 6 height 6
radio input "true"
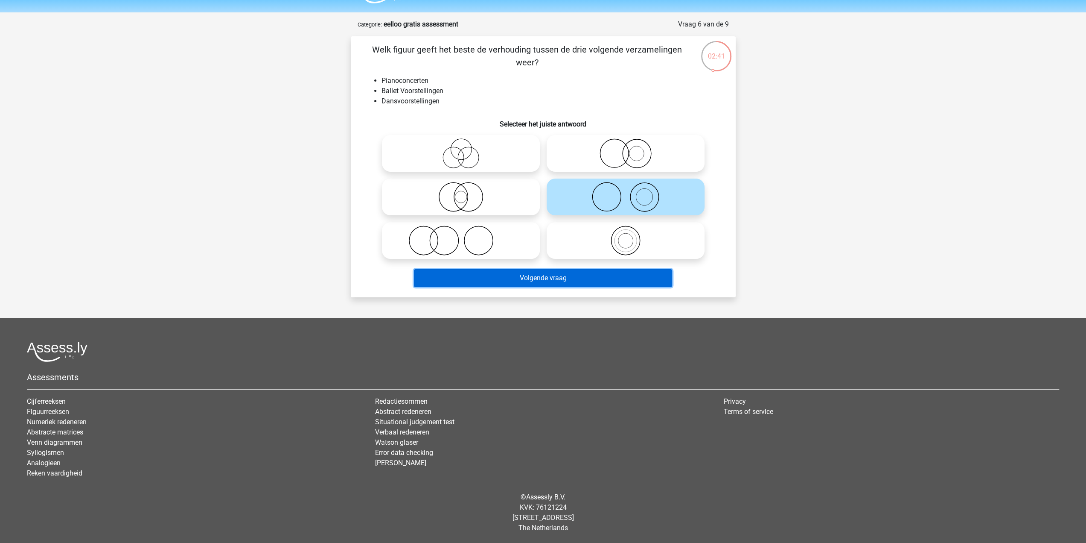
click at [515, 272] on button "Volgende vraag" at bounding box center [543, 278] width 258 height 18
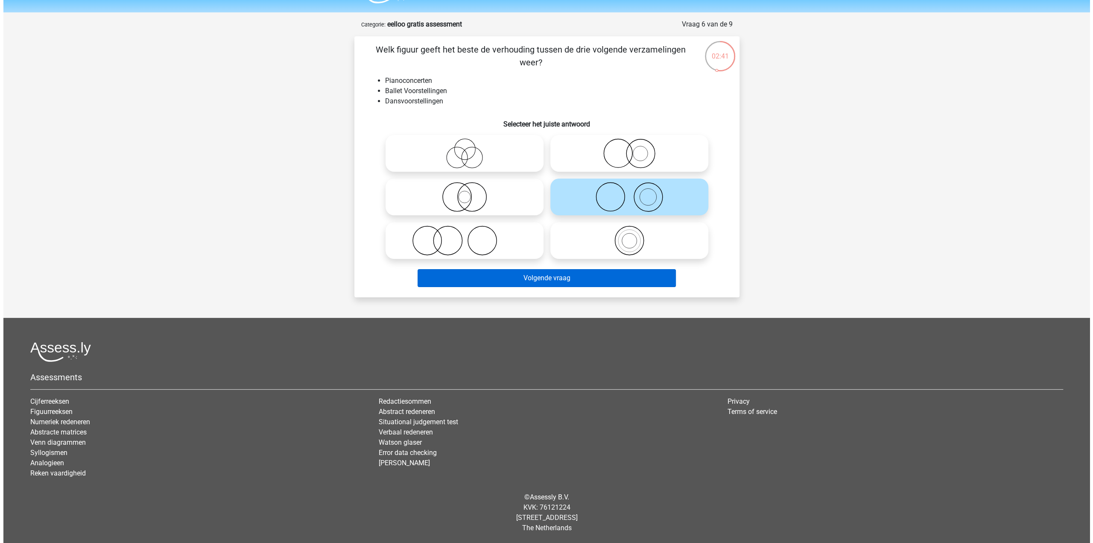
scroll to position [0, 0]
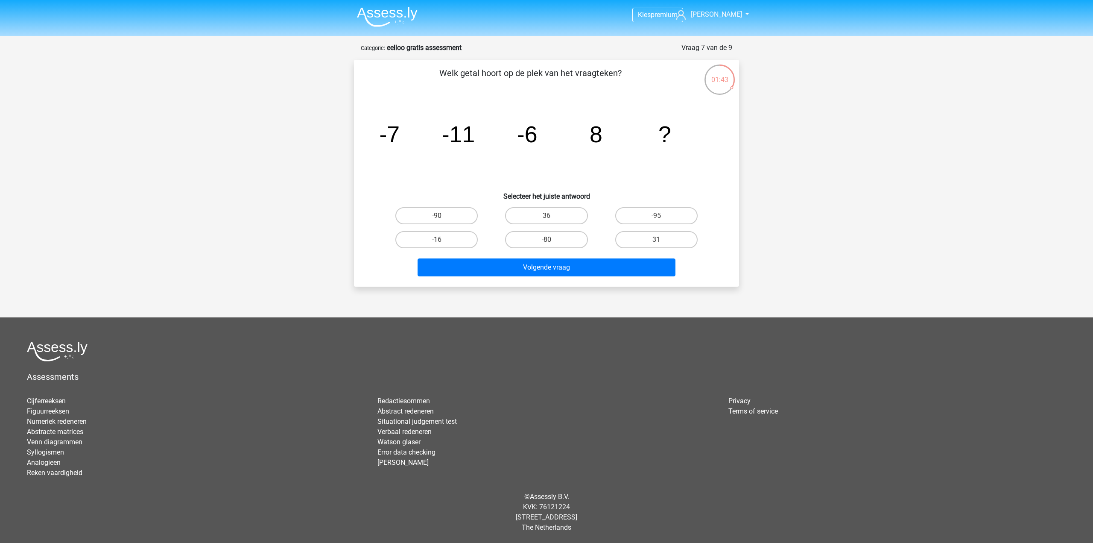
click at [661, 254] on div "Volgende vraag" at bounding box center [547, 265] width 358 height 28
click at [658, 246] on label "31" at bounding box center [656, 239] width 82 height 17
click at [658, 245] on input "31" at bounding box center [659, 242] width 6 height 6
radio input "true"
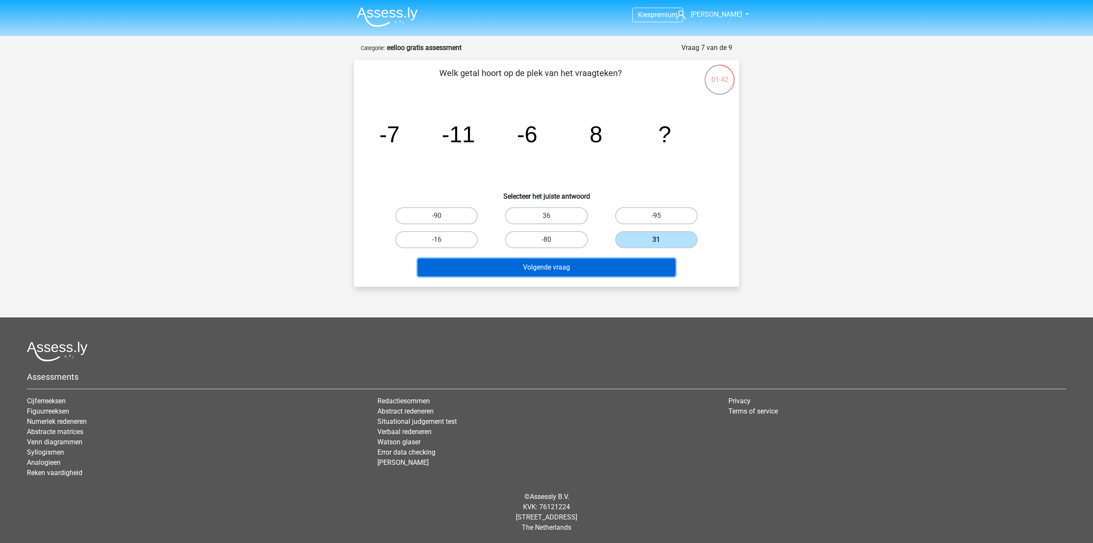
click at [574, 268] on button "Volgende vraag" at bounding box center [546, 267] width 258 height 18
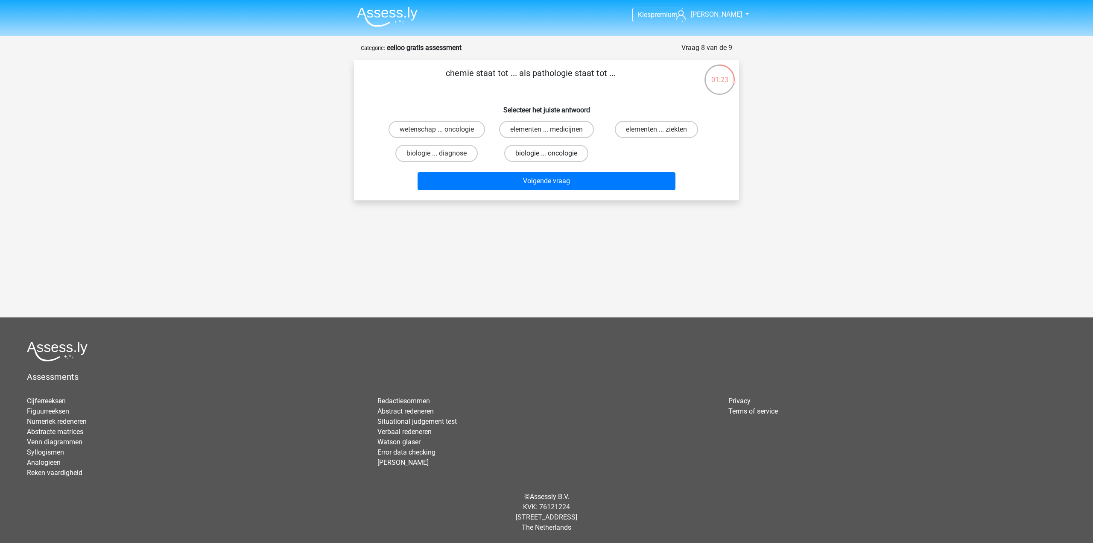
click at [517, 151] on label "biologie ... oncologie" at bounding box center [546, 153] width 84 height 17
click at [546, 153] on input "biologie ... oncologie" at bounding box center [549, 156] width 6 height 6
radio input "true"
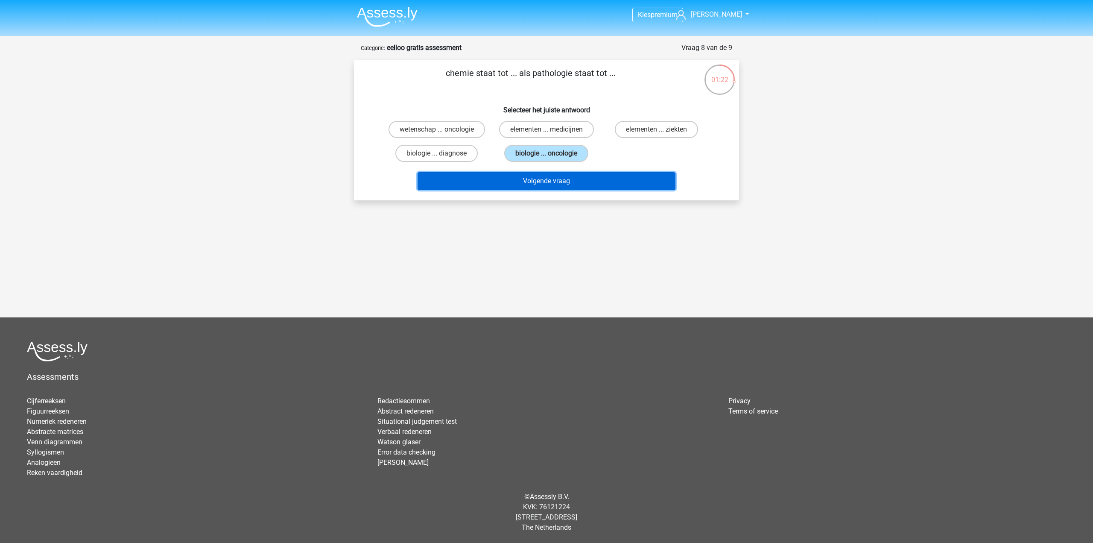
click at [534, 175] on button "Volgende vraag" at bounding box center [546, 181] width 258 height 18
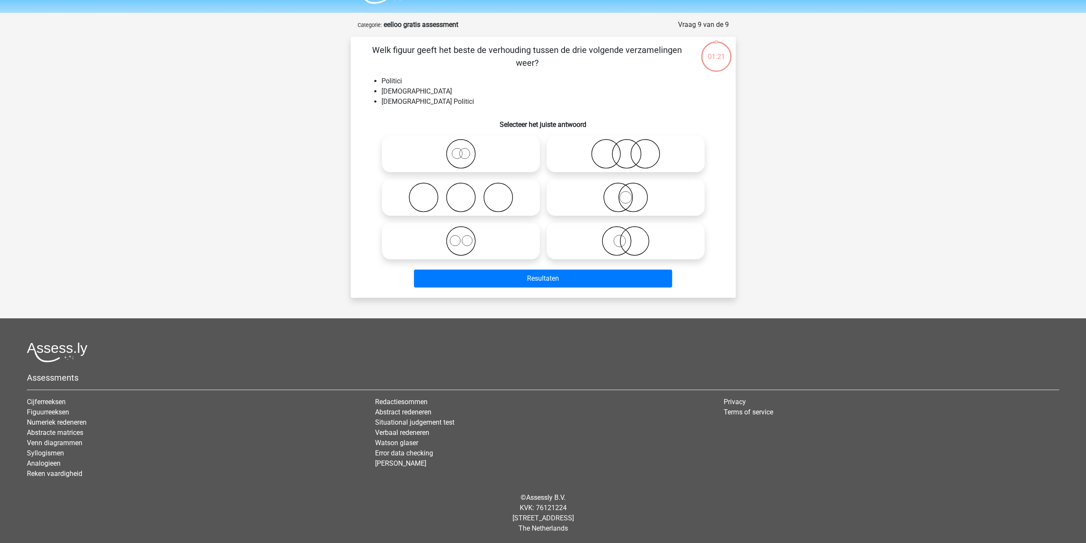
scroll to position [23, 0]
click at [622, 242] on icon at bounding box center [625, 240] width 151 height 30
click at [626, 236] on input "radio" at bounding box center [629, 234] width 6 height 6
radio input "true"
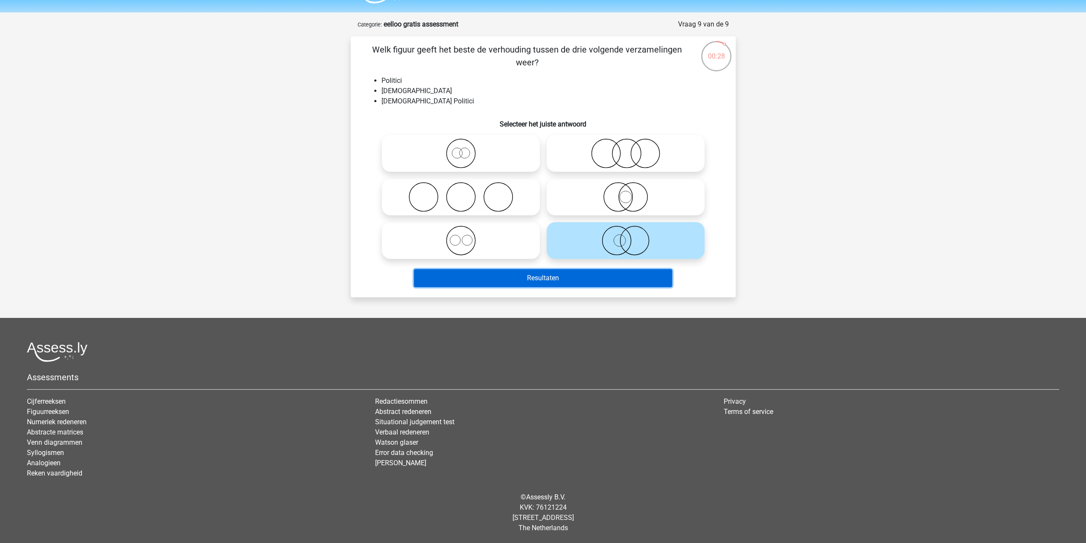
click at [573, 277] on button "Resultaten" at bounding box center [543, 278] width 258 height 18
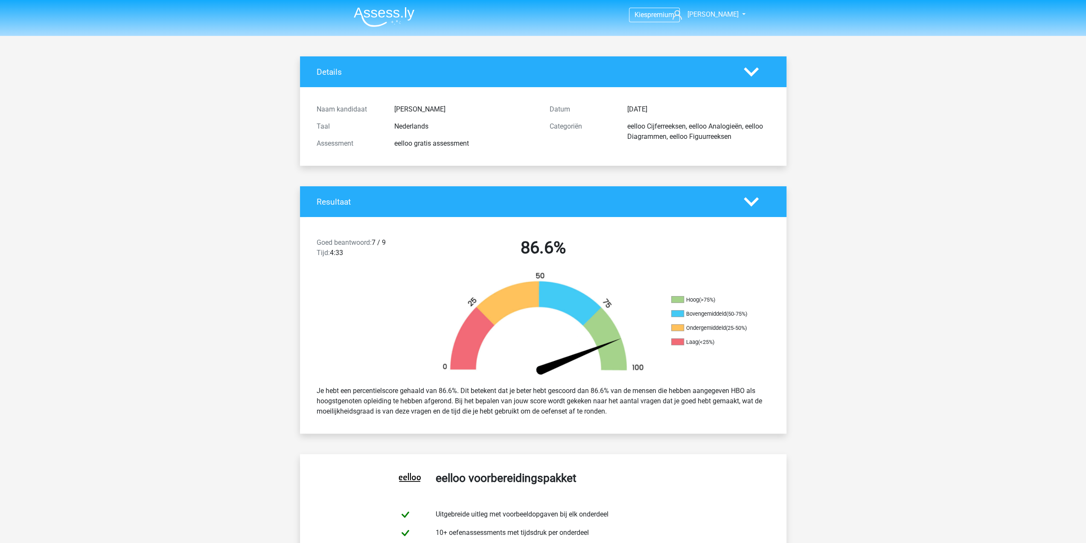
click at [631, 83] on div "Details" at bounding box center [543, 71] width 487 height 31
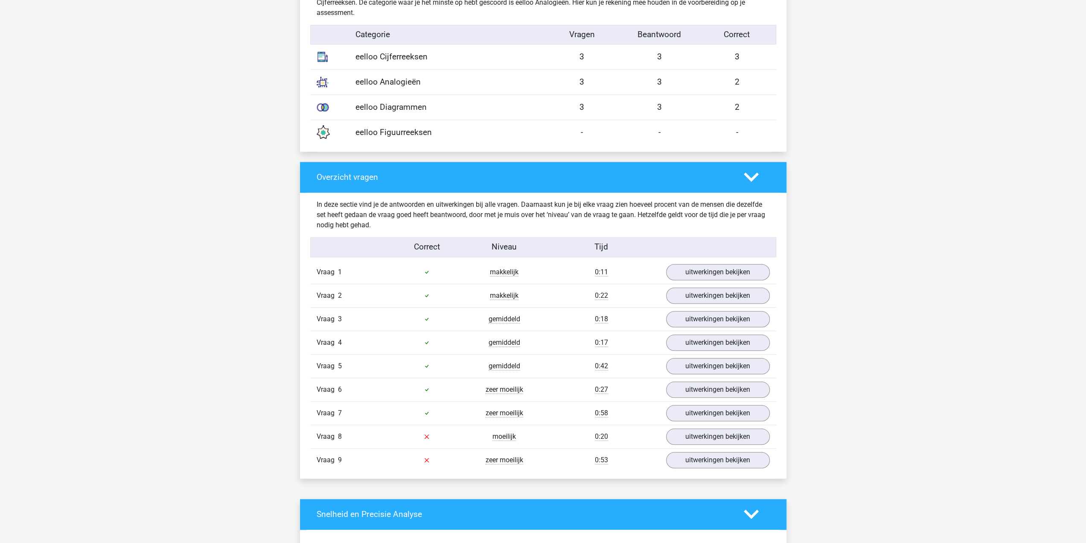
scroll to position [722, 0]
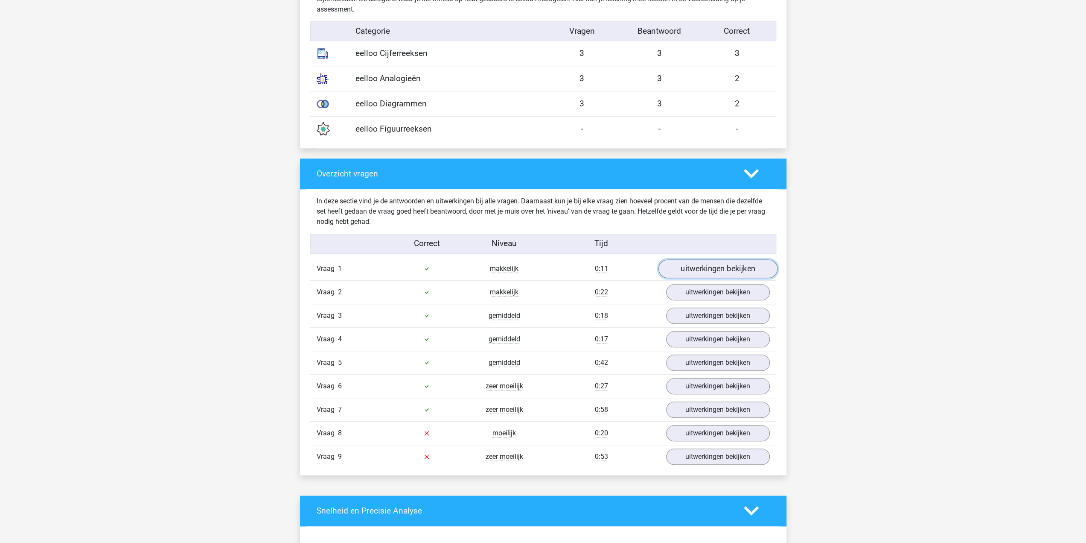
click at [715, 260] on link "uitwerkingen bekijken" at bounding box center [717, 268] width 119 height 19
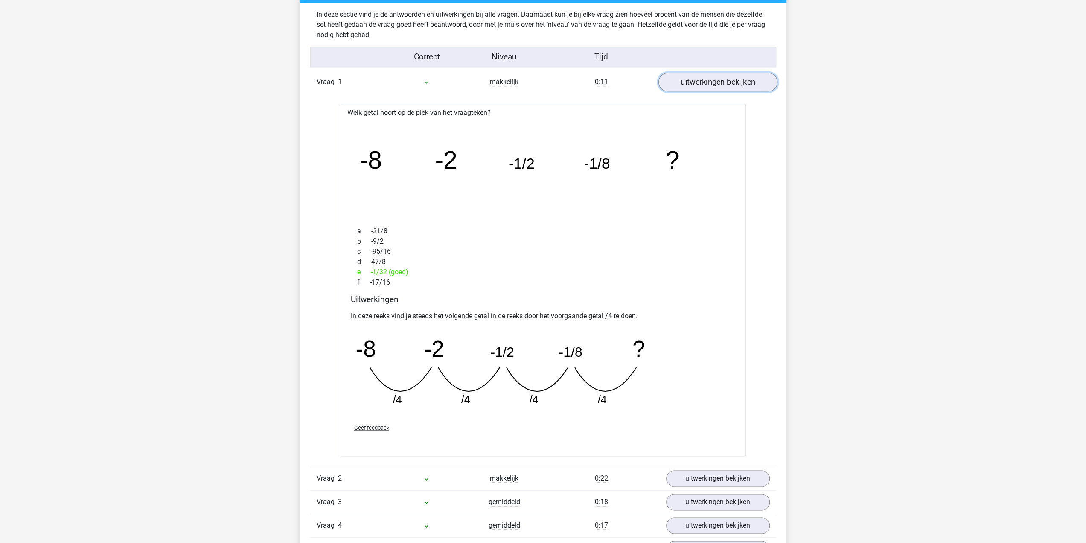
scroll to position [913, 0]
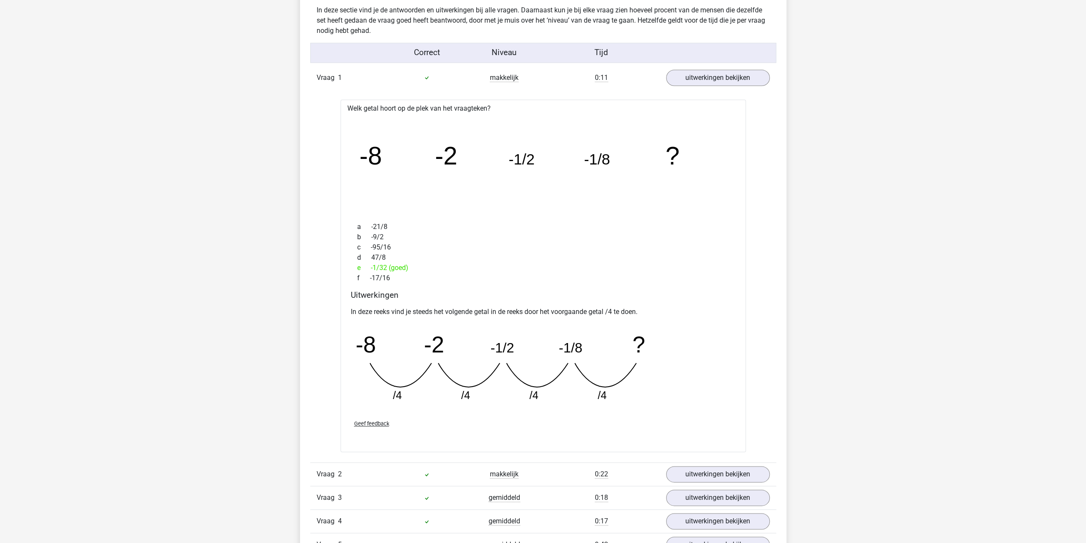
click at [716, 66] on div "Vraag 1 makkelijk 0:11 uitwerkingen bekijken" at bounding box center [543, 77] width 466 height 23
click at [712, 70] on link "uitwerkingen bekijken" at bounding box center [717, 77] width 119 height 19
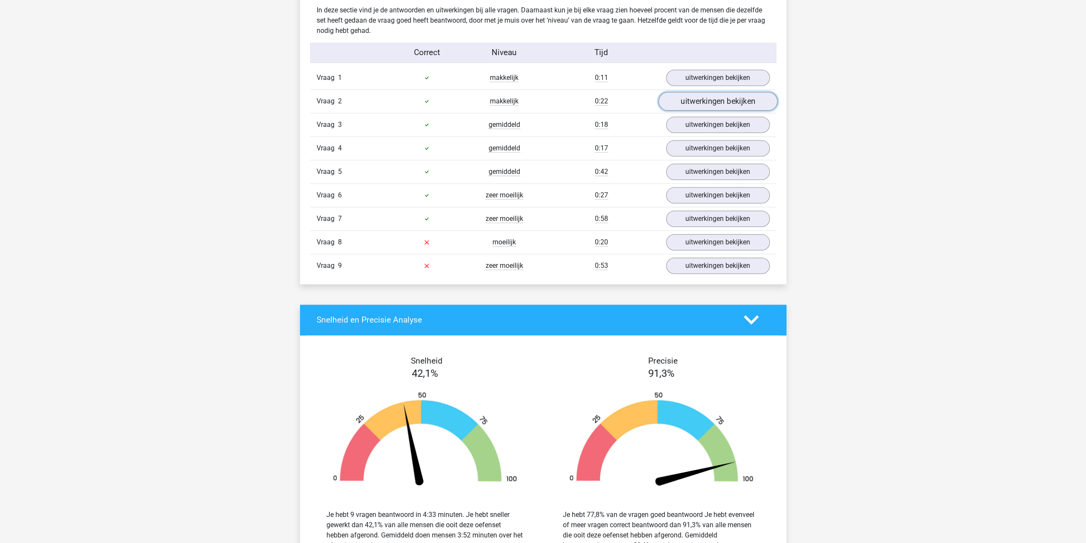
click at [706, 93] on link "uitwerkingen bekijken" at bounding box center [717, 101] width 119 height 19
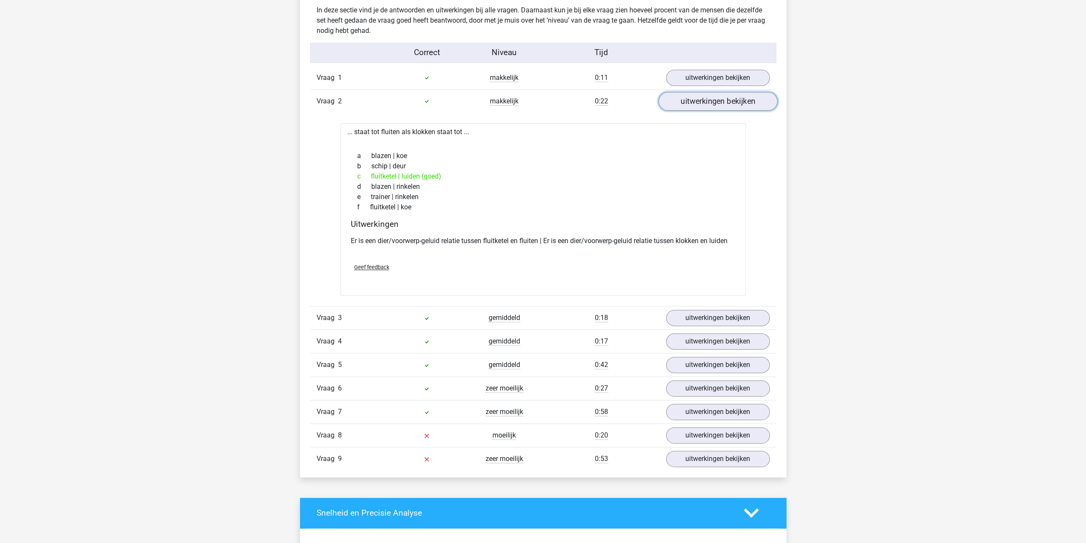
click at [706, 93] on link "uitwerkingen bekijken" at bounding box center [717, 101] width 119 height 19
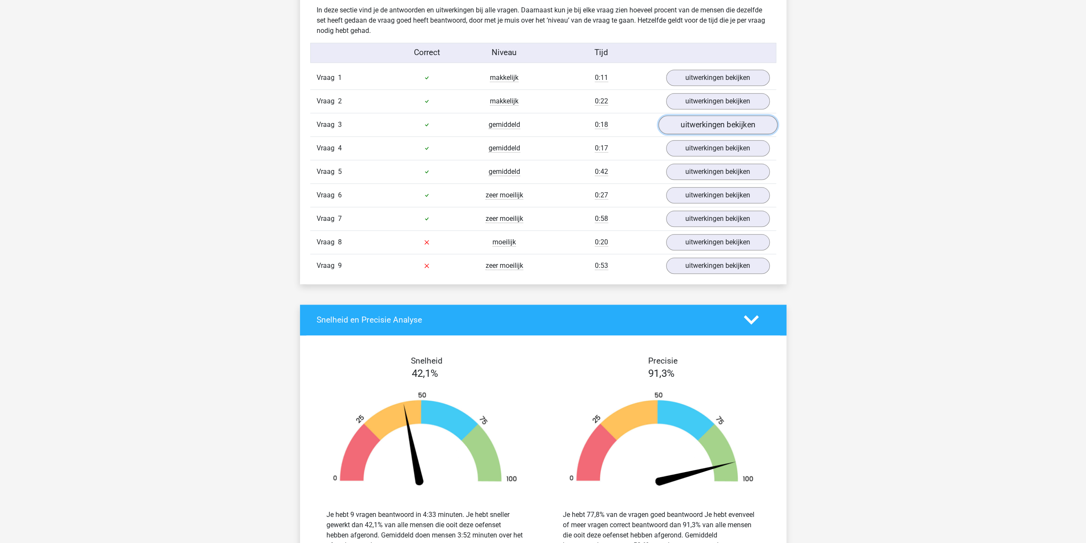
click at [697, 118] on link "uitwerkingen bekijken" at bounding box center [717, 124] width 119 height 19
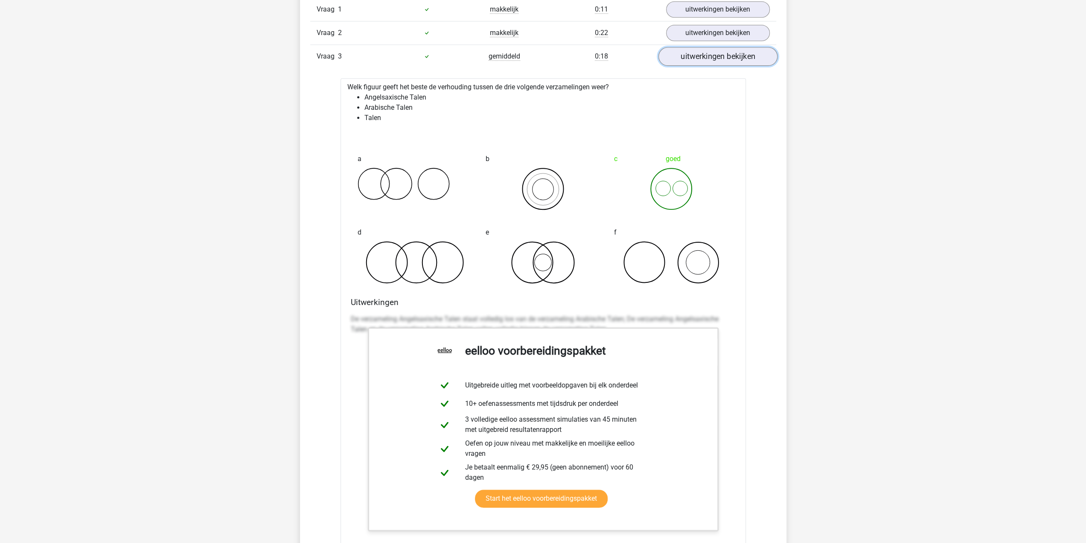
scroll to position [979, 0]
click at [698, 60] on link "uitwerkingen bekijken" at bounding box center [717, 58] width 119 height 19
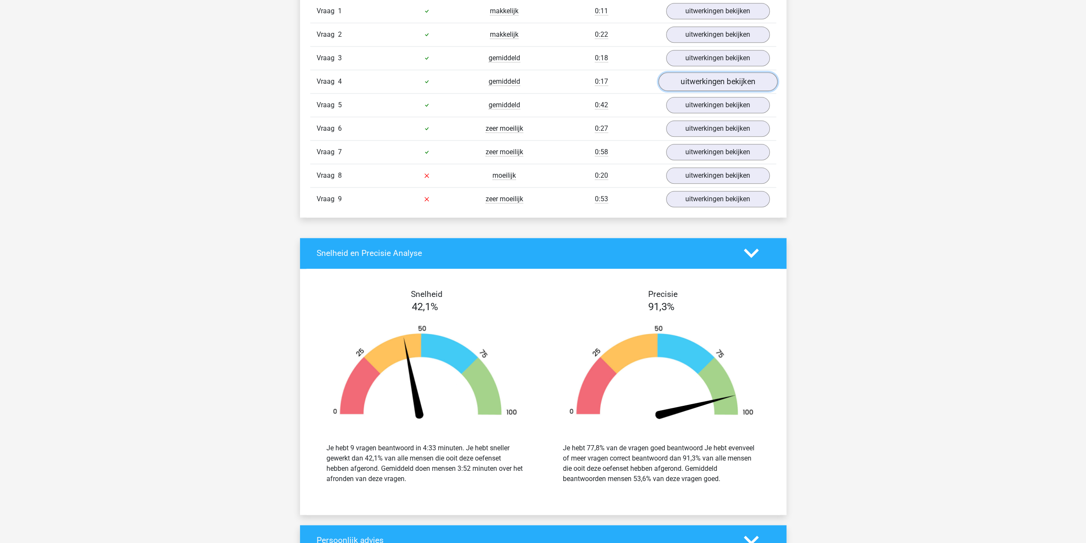
click at [695, 79] on link "uitwerkingen bekijken" at bounding box center [717, 81] width 119 height 19
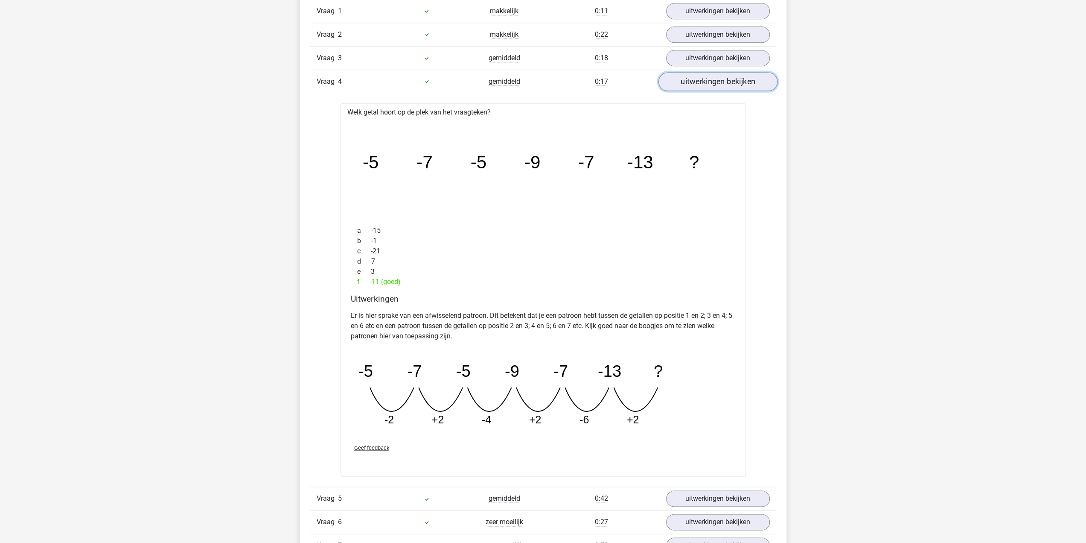
click at [695, 79] on link "uitwerkingen bekijken" at bounding box center [717, 81] width 119 height 19
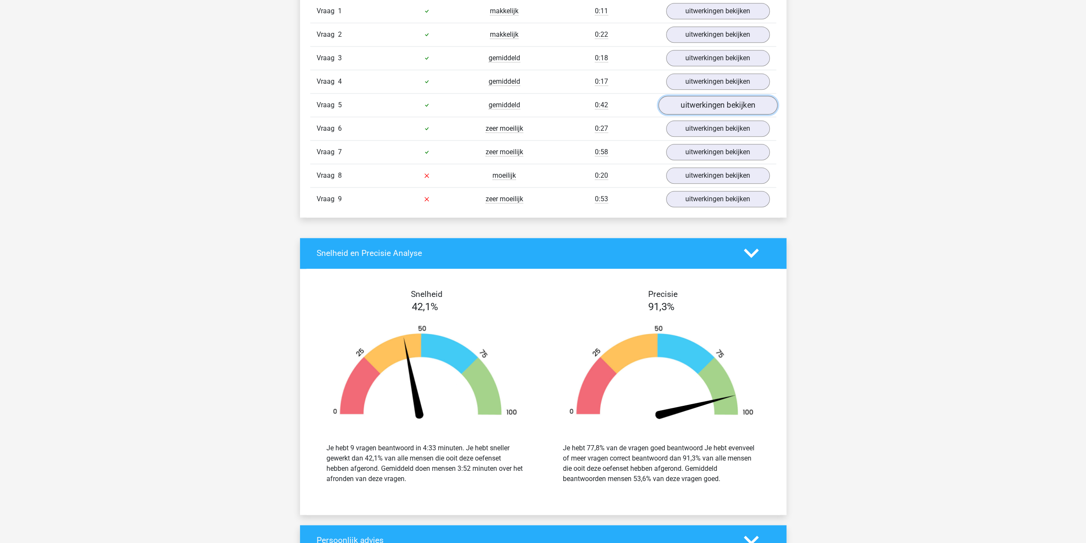
click at [687, 97] on link "uitwerkingen bekijken" at bounding box center [717, 105] width 119 height 19
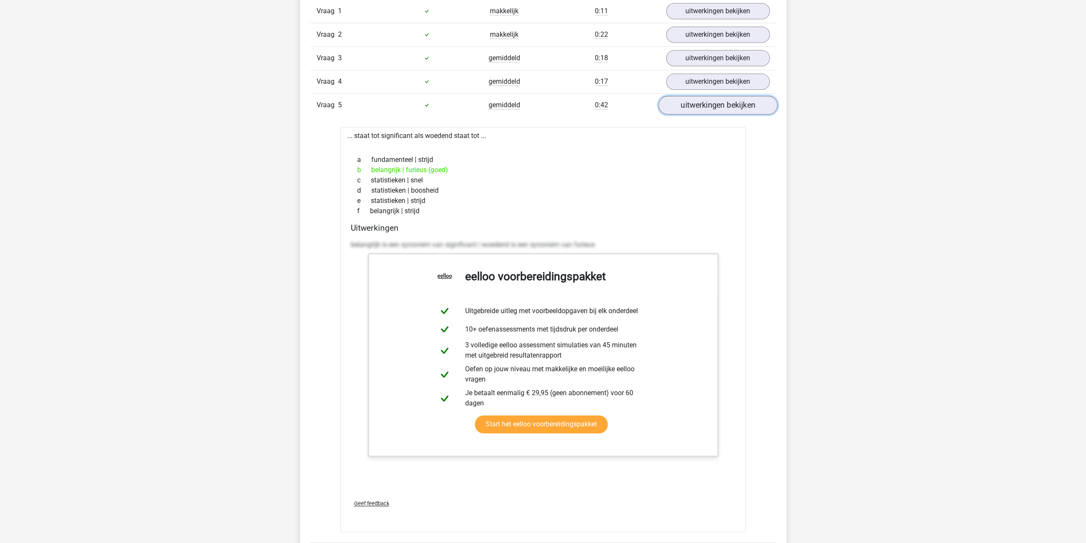
click at [687, 97] on link "uitwerkingen bekijken" at bounding box center [717, 105] width 119 height 19
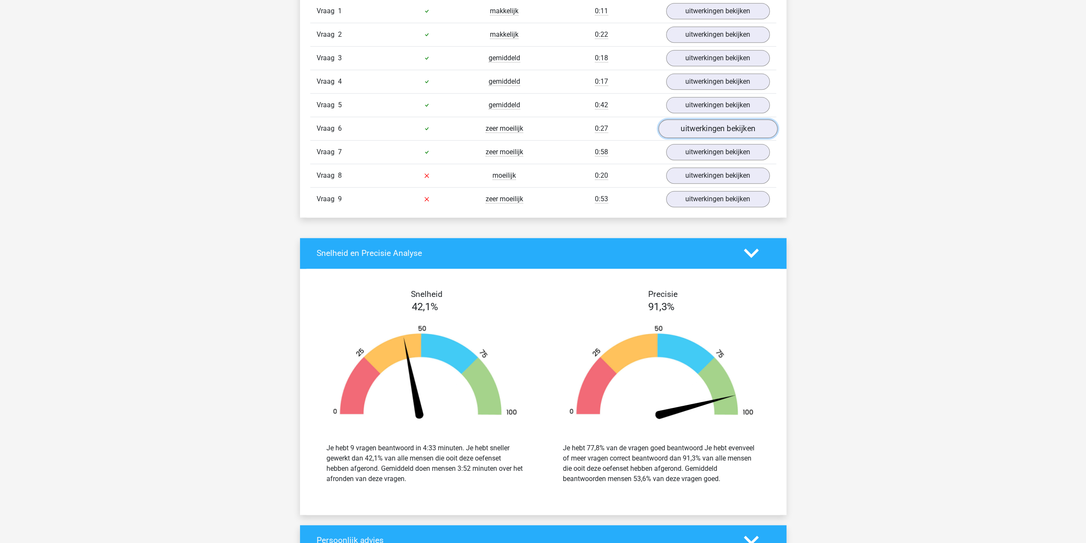
click at [687, 130] on link "uitwerkingen bekijken" at bounding box center [717, 128] width 119 height 19
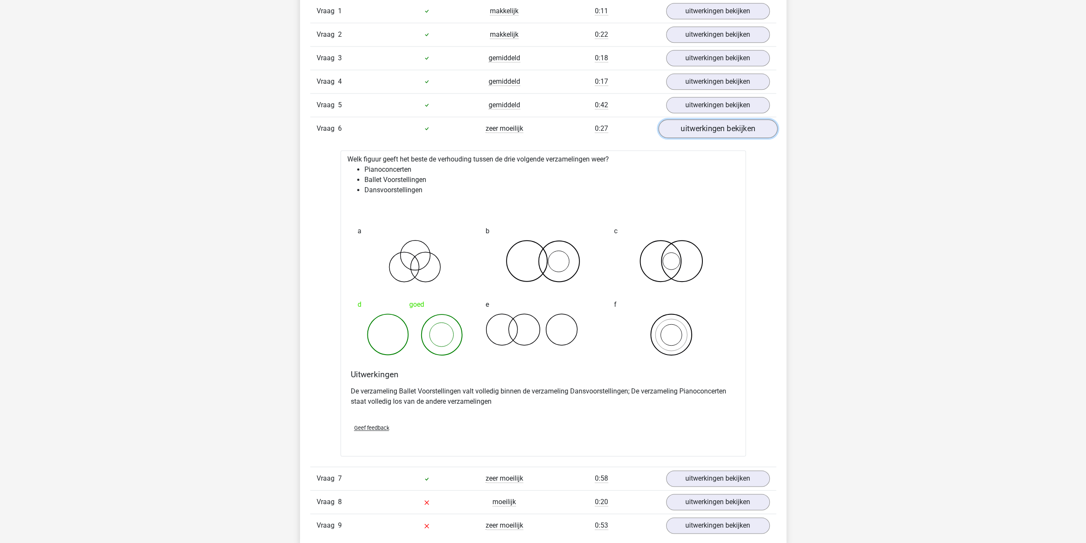
click at [687, 130] on link "uitwerkingen bekijken" at bounding box center [717, 128] width 119 height 19
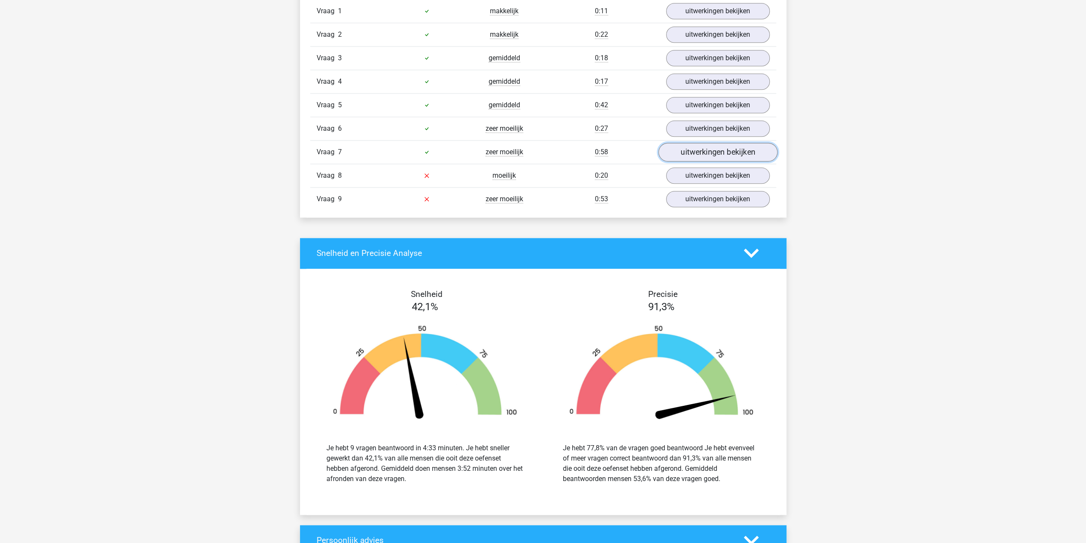
click at [685, 144] on link "uitwerkingen bekijken" at bounding box center [717, 152] width 119 height 19
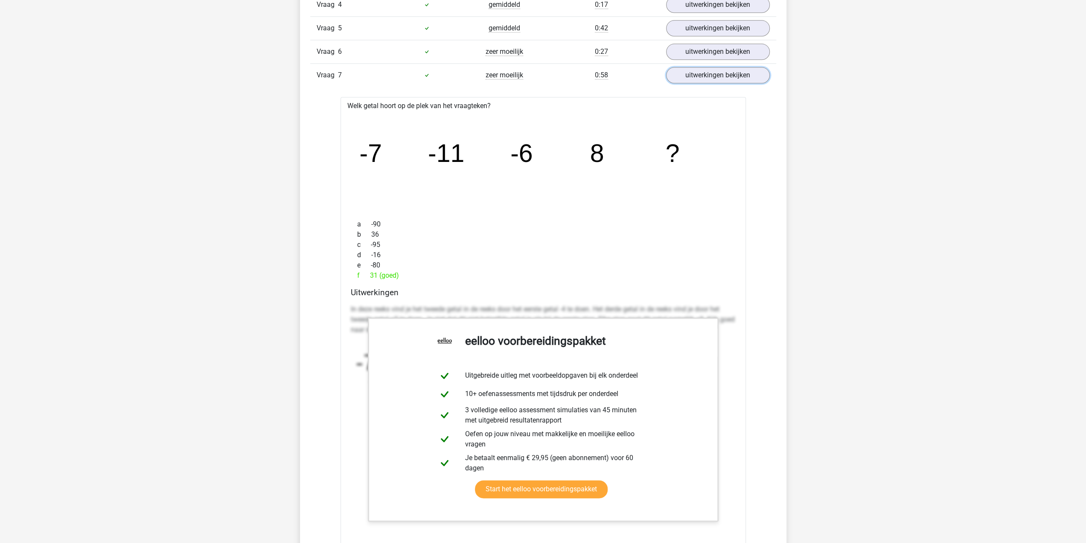
scroll to position [1056, 0]
click at [723, 71] on link "uitwerkingen bekijken" at bounding box center [717, 75] width 119 height 19
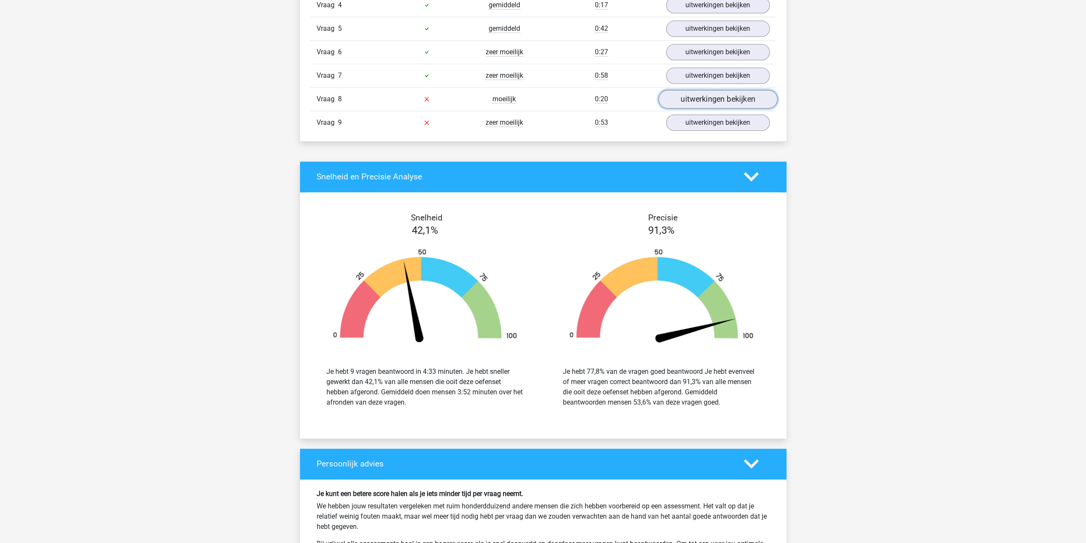
click at [701, 93] on link "uitwerkingen bekijken" at bounding box center [717, 99] width 119 height 19
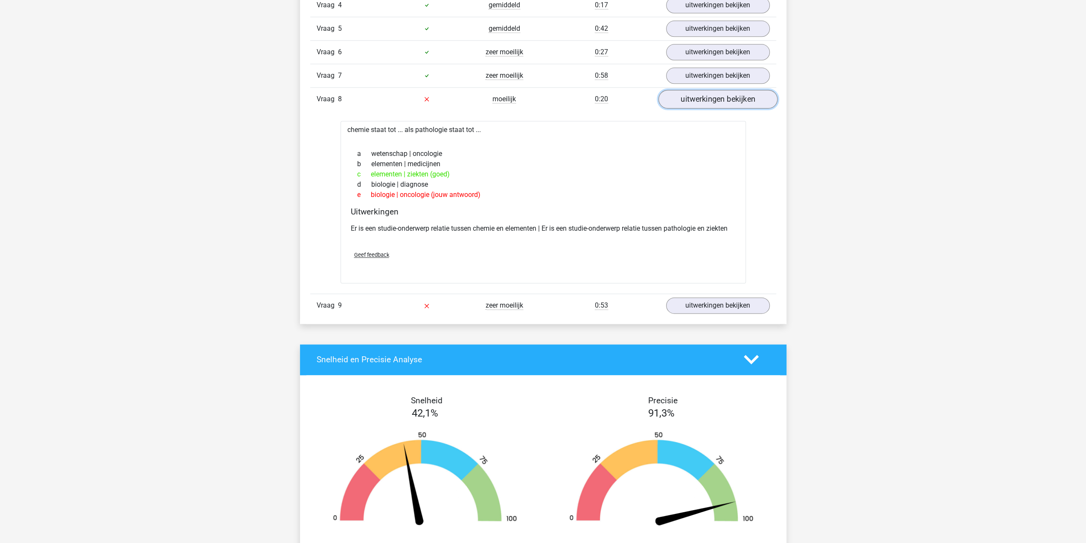
click at [707, 93] on link "uitwerkingen bekijken" at bounding box center [717, 99] width 119 height 19
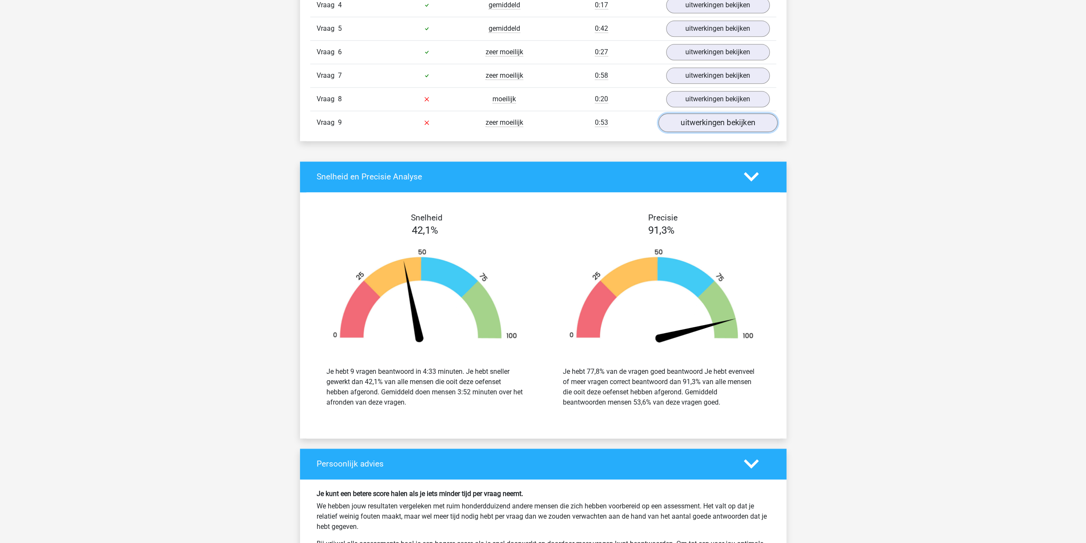
click at [700, 119] on link "uitwerkingen bekijken" at bounding box center [717, 122] width 119 height 19
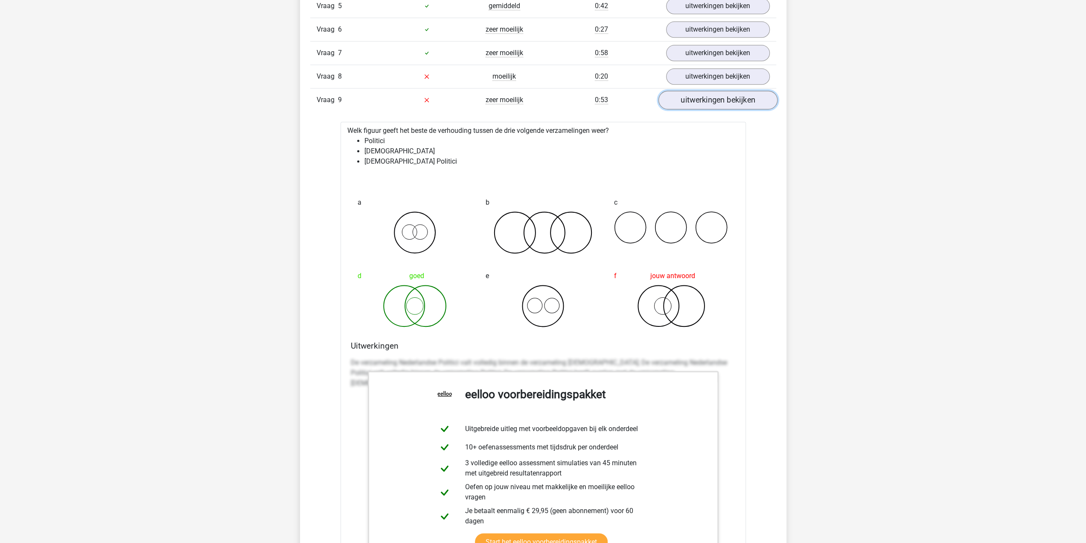
scroll to position [1079, 0]
click at [721, 90] on link "uitwerkingen bekijken" at bounding box center [717, 99] width 119 height 19
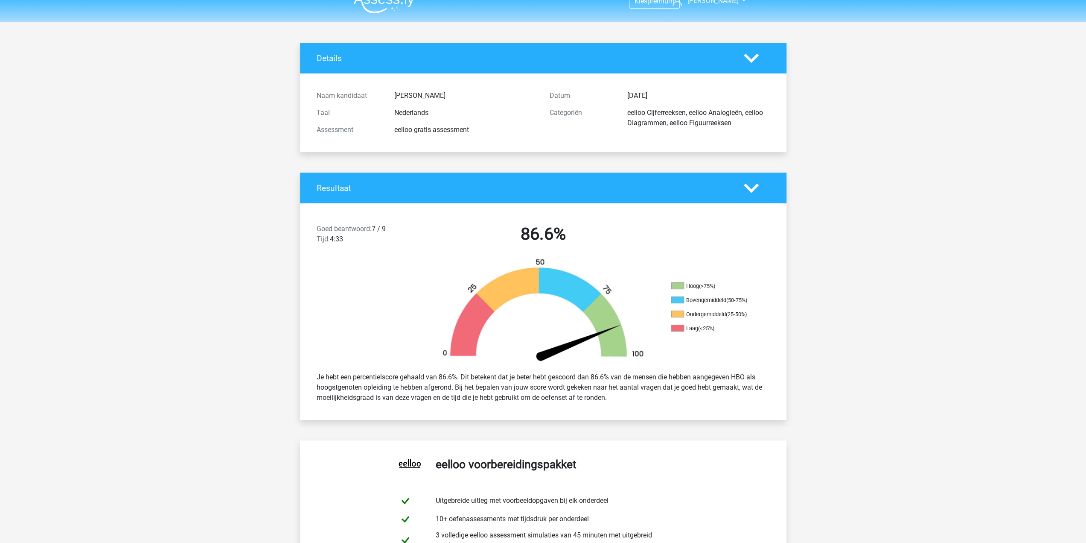
scroll to position [0, 0]
